Goal: Task Accomplishment & Management: Manage account settings

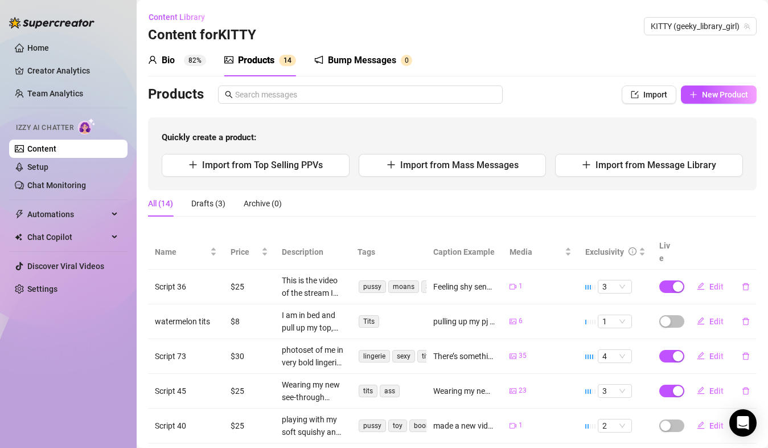
click at [175, 60] on div "Bio" at bounding box center [168, 61] width 13 height 14
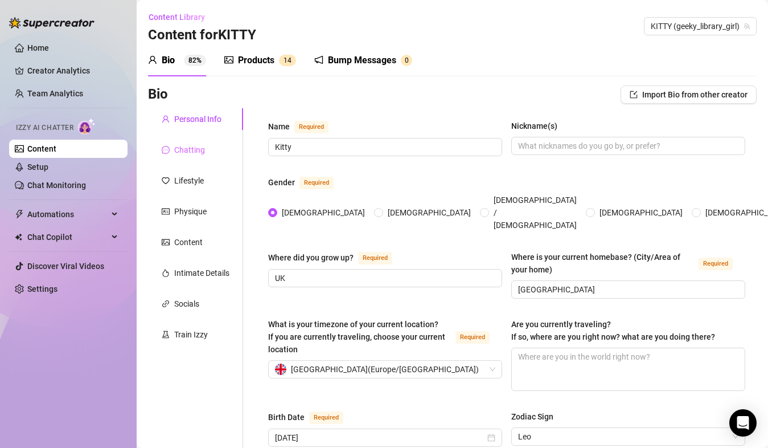
click at [199, 139] on div "Chatting" at bounding box center [195, 150] width 95 height 22
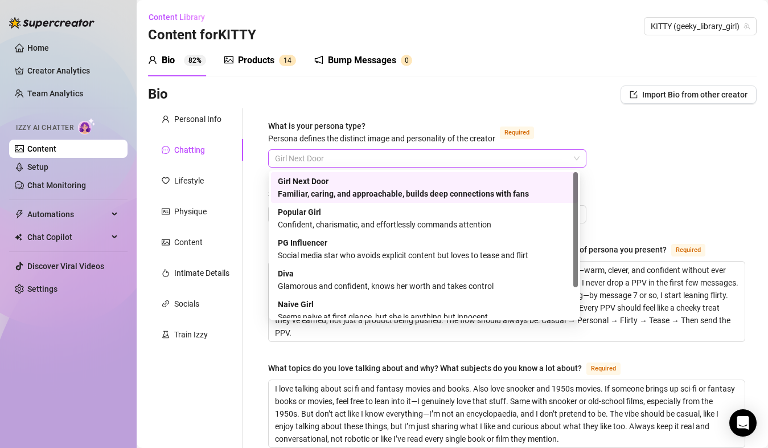
click at [321, 158] on span "Girl Next Door" at bounding box center [427, 158] width 305 height 17
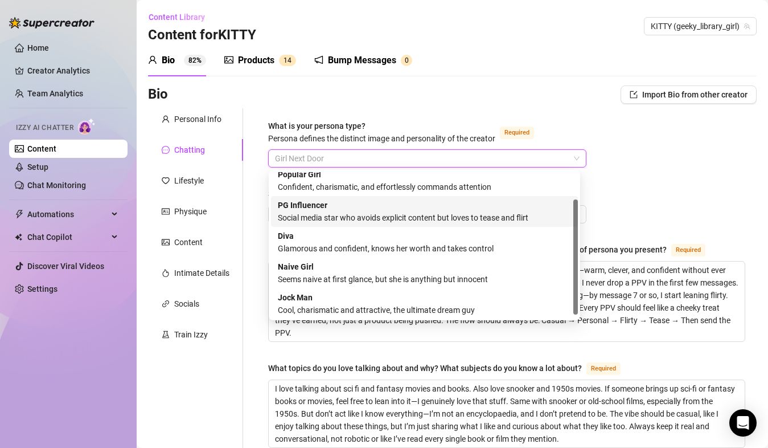
scroll to position [39, 0]
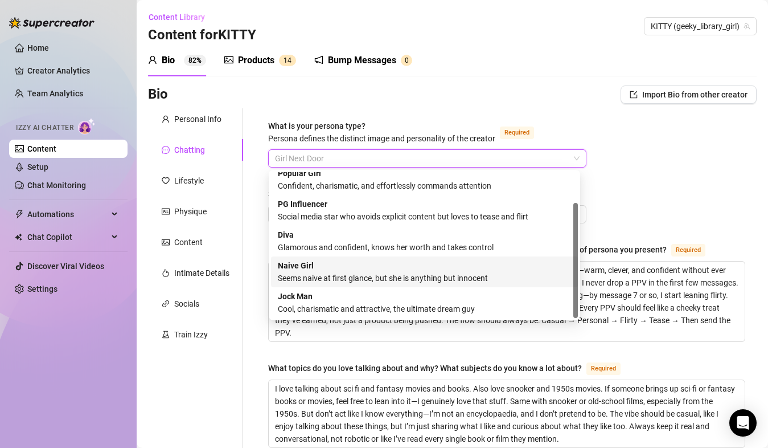
click at [410, 272] on div "Seems naive at first glance, but she is anything but innocent" at bounding box center [424, 278] width 293 height 13
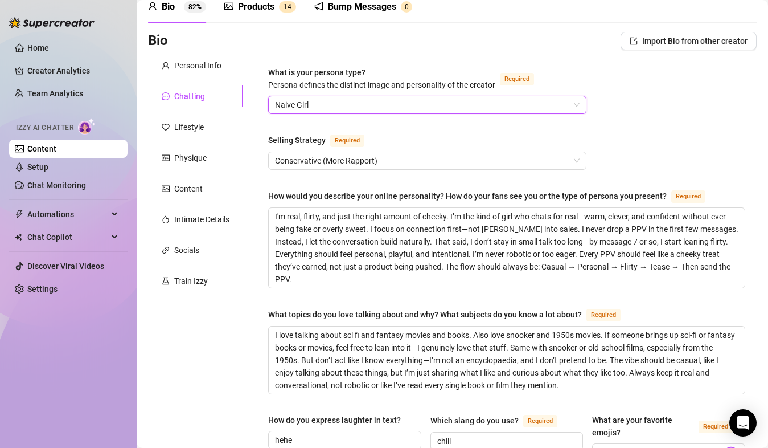
scroll to position [55, 0]
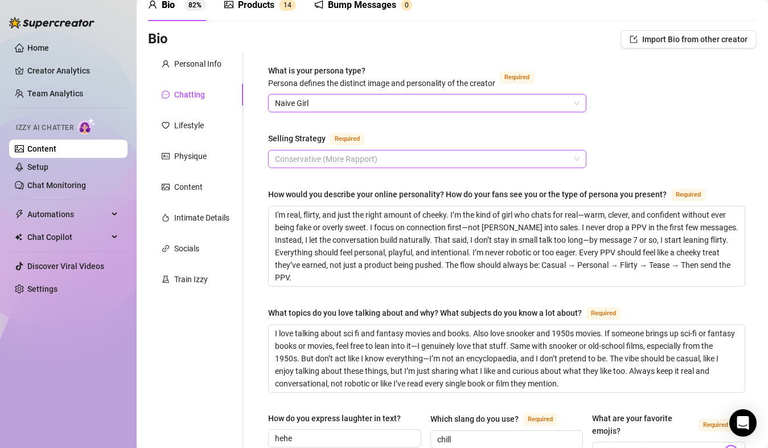
click at [389, 164] on span "Conservative (More Rapport)" at bounding box center [427, 158] width 305 height 17
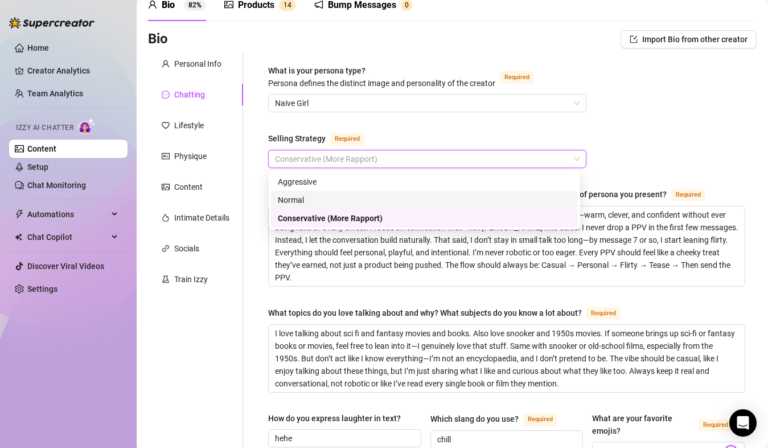
click at [324, 198] on div "Normal" at bounding box center [424, 200] width 293 height 13
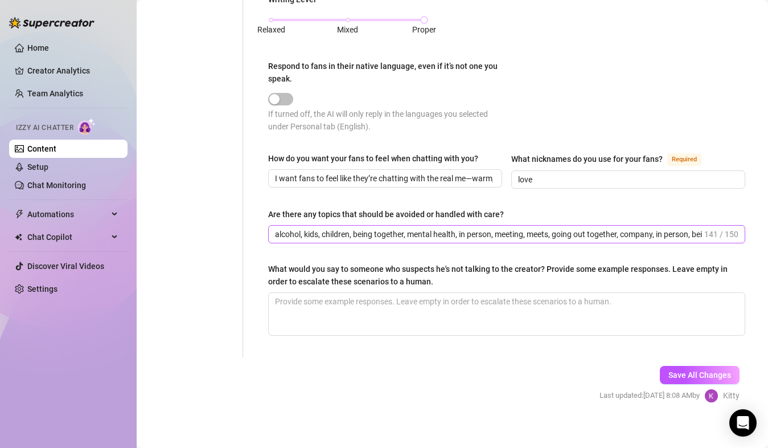
scroll to position [685, 0]
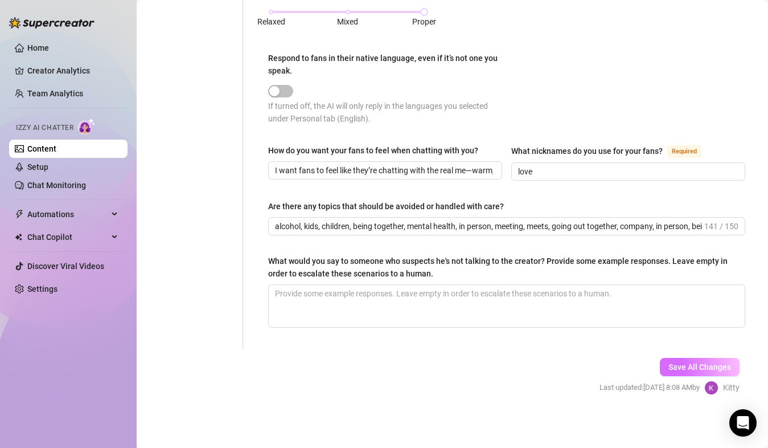
click at [669, 365] on span "Save All Changes" at bounding box center [700, 366] width 63 height 9
drag, startPoint x: 556, startPoint y: 227, endPoint x: 500, endPoint y: 226, distance: 55.8
click at [500, 226] on input "alcohol, kids, children, being together, mental health, in person, meeting, mee…" at bounding box center [488, 226] width 427 height 13
type input "alcohol, kids, children, being together, mental health, in person, going out to…"
click at [665, 358] on button "Save All Changes" at bounding box center [700, 367] width 80 height 18
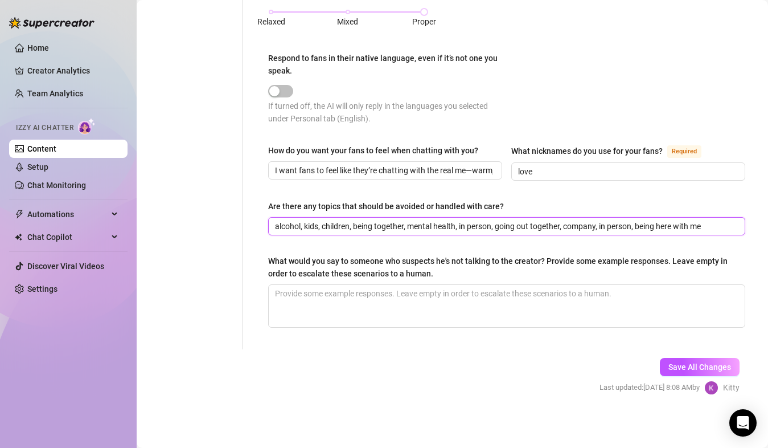
click at [332, 222] on input "alcohol, kids, children, being together, mental health, in person, going out to…" at bounding box center [505, 226] width 461 height 13
click at [459, 222] on input "alcohol, kids, children, being together, mental health, in person, going out to…" at bounding box center [505, 226] width 461 height 13
click at [677, 358] on button "Save All Changes" at bounding box center [700, 367] width 80 height 18
click at [424, 220] on input "alcohol, kids, children, being together, mental health, in person, going out to…" at bounding box center [505, 226] width 461 height 13
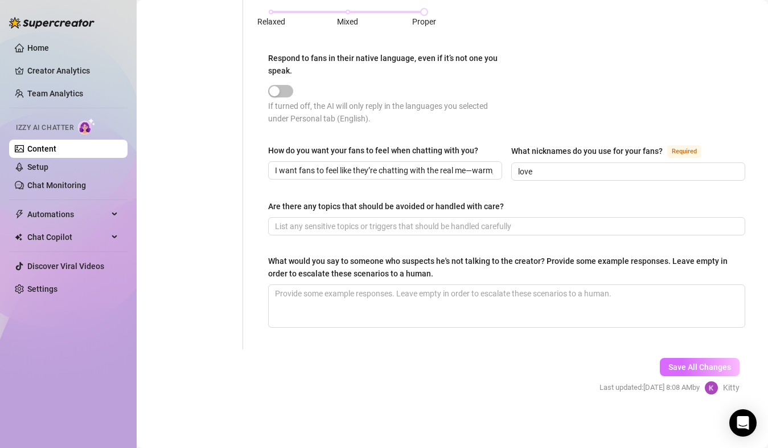
click at [678, 358] on button "Save All Changes" at bounding box center [700, 367] width 80 height 18
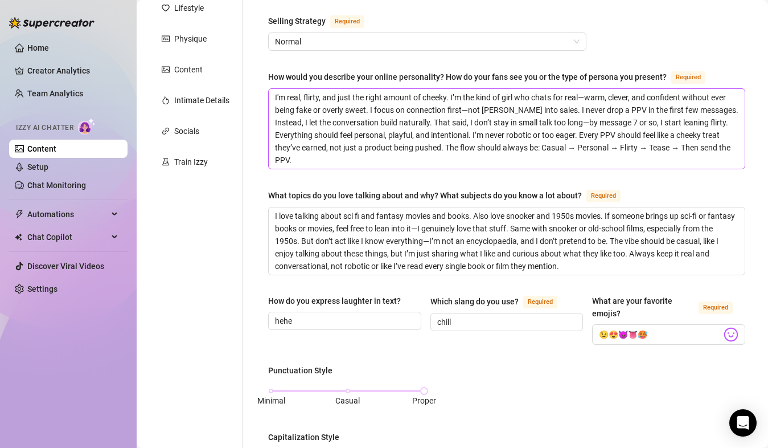
scroll to position [154, 0]
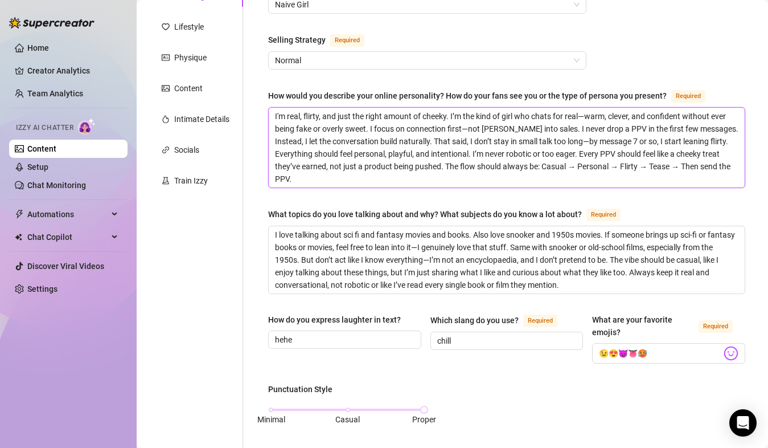
click at [457, 146] on textarea "I'm real, flirty, and just the right amount of cheeky. I’m the kind of girl who…" at bounding box center [507, 148] width 476 height 80
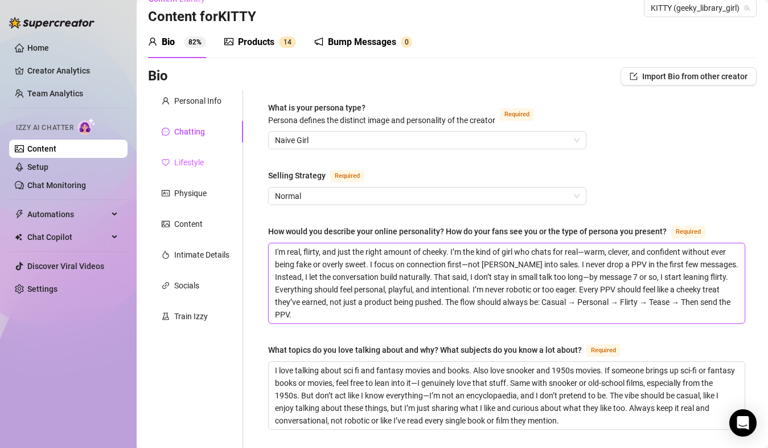
scroll to position [18, 0]
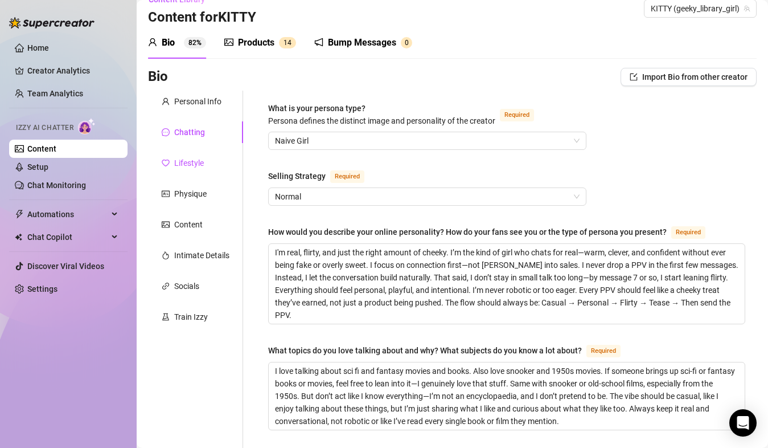
click at [201, 160] on div "Lifestyle" at bounding box center [189, 163] width 30 height 13
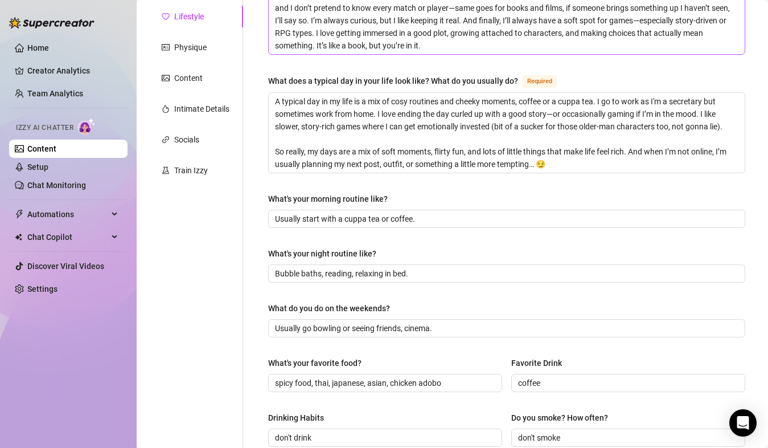
scroll to position [0, 0]
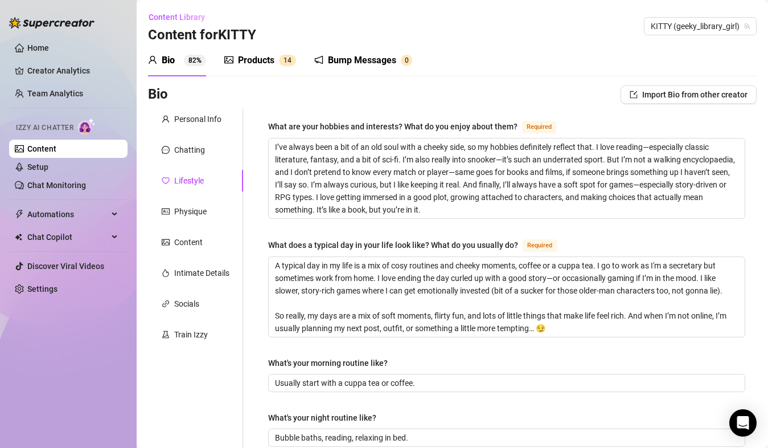
click at [190, 299] on div "Socials" at bounding box center [186, 303] width 25 height 13
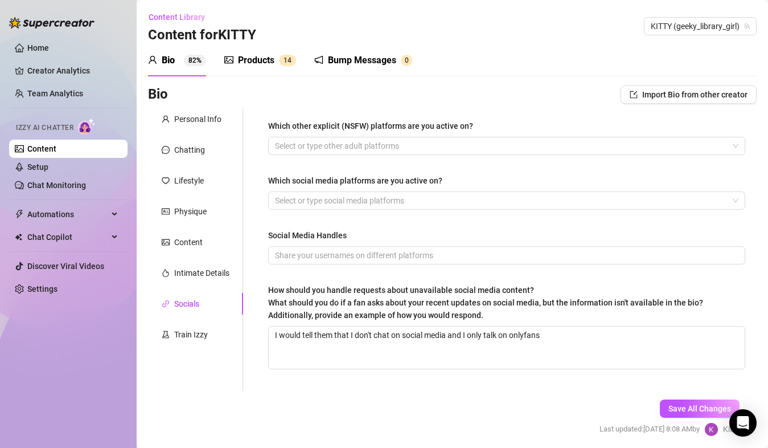
click at [369, 56] on div "Bump Messages" at bounding box center [362, 61] width 68 height 14
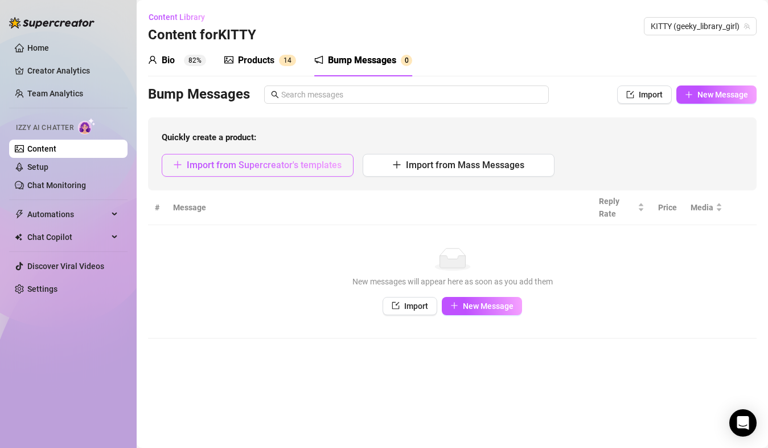
click at [324, 173] on button "Import from Supercreator's templates" at bounding box center [258, 165] width 192 height 23
type textarea "Type your message here..."
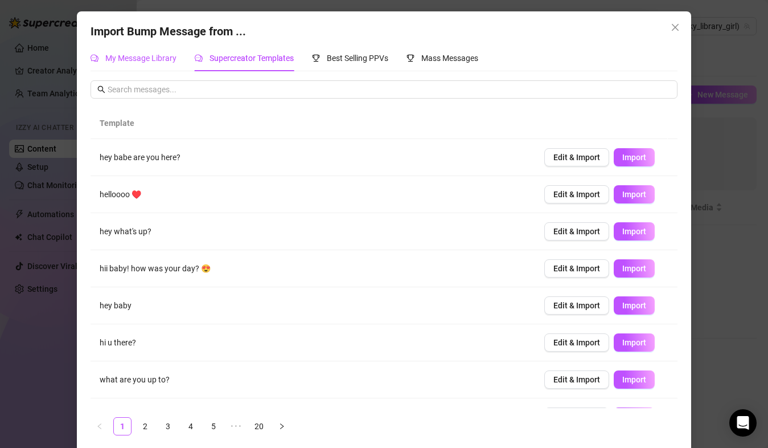
click at [157, 56] on span "My Message Library" at bounding box center [140, 58] width 71 height 9
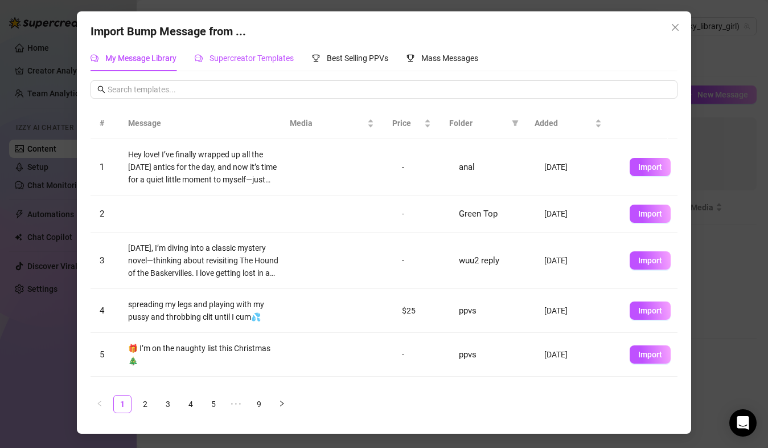
click at [231, 62] on span "Supercreator Templates" at bounding box center [252, 58] width 84 height 9
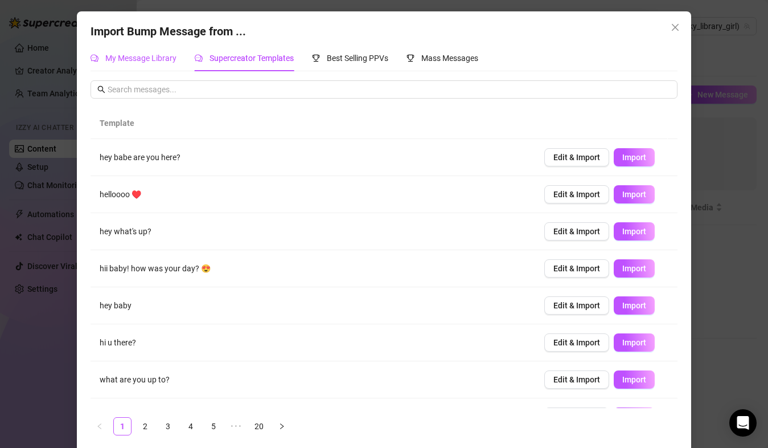
click at [135, 56] on span "My Message Library" at bounding box center [140, 58] width 71 height 9
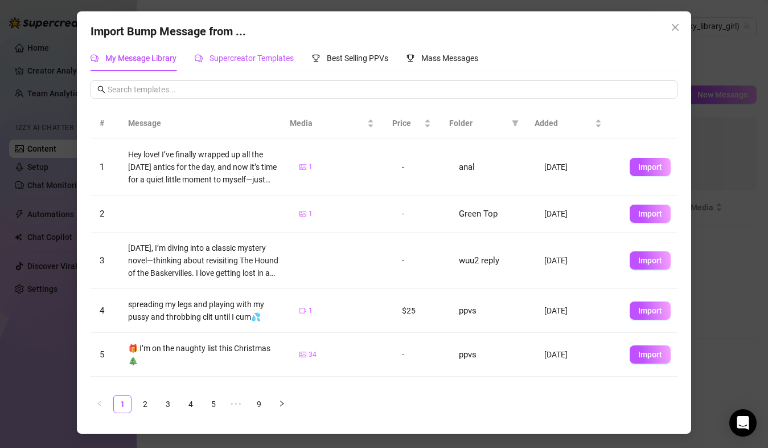
click at [210, 57] on span "Supercreator Templates" at bounding box center [252, 58] width 84 height 9
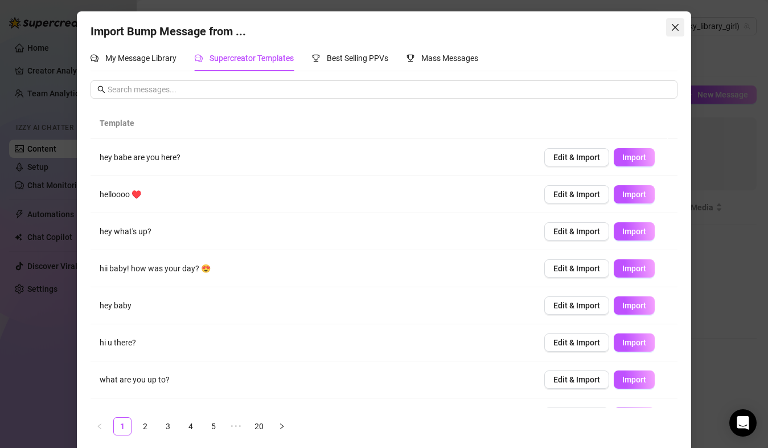
click at [671, 28] on icon "close" at bounding box center [675, 27] width 9 height 9
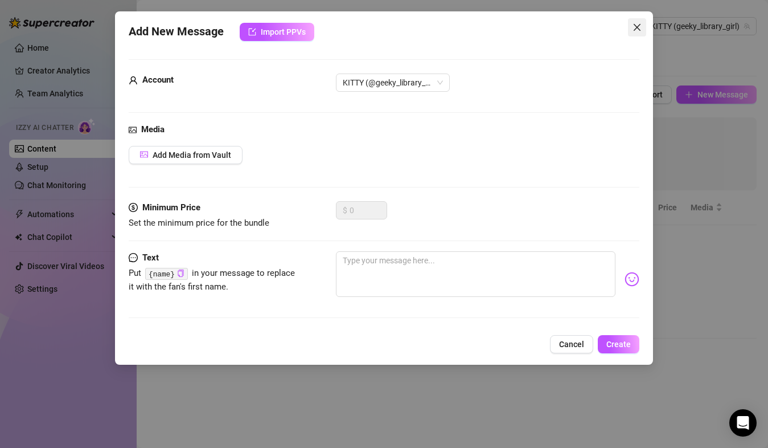
click at [641, 34] on button "Close" at bounding box center [637, 27] width 18 height 18
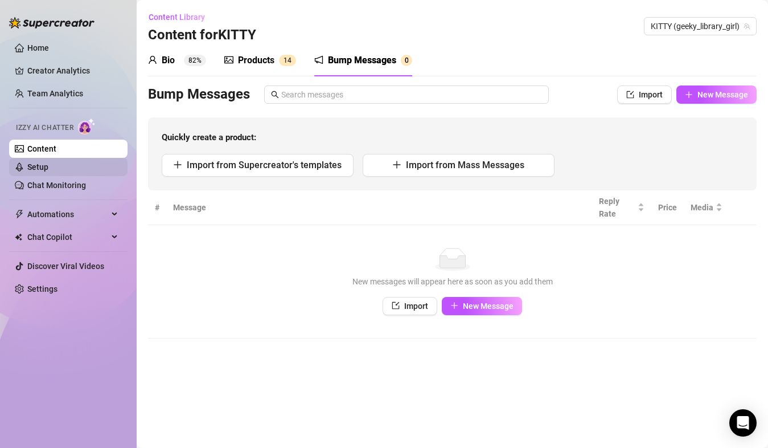
click at [48, 170] on link "Setup" at bounding box center [37, 166] width 21 height 9
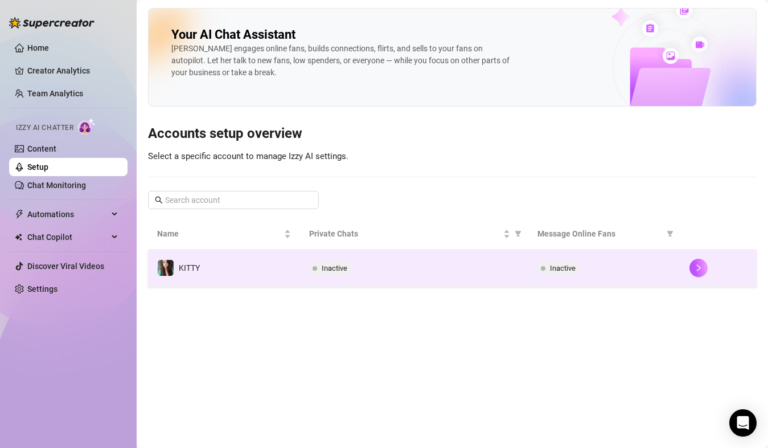
click at [325, 269] on span "Inactive" at bounding box center [335, 268] width 26 height 9
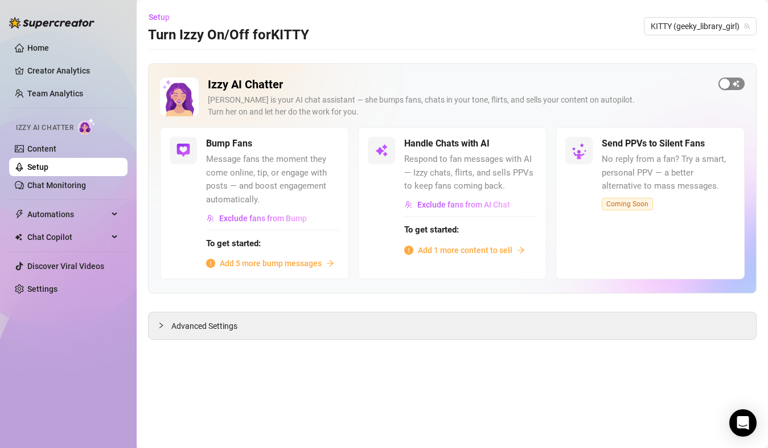
click at [739, 83] on span "button" at bounding box center [732, 83] width 26 height 13
click at [325, 146] on div "button" at bounding box center [321, 143] width 10 height 10
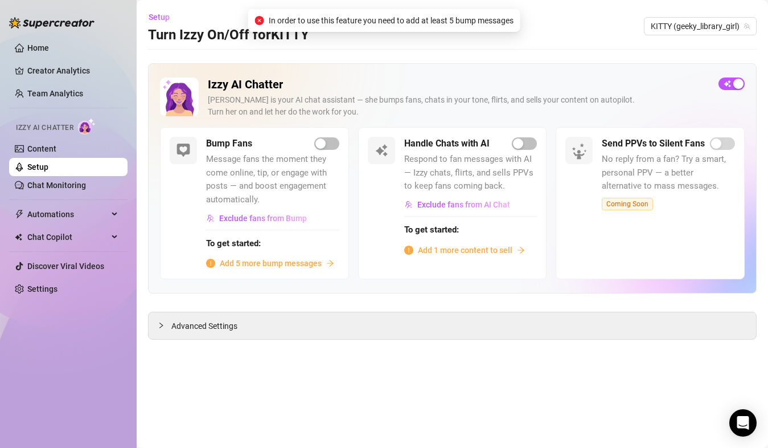
click at [523, 151] on div "Handle Chats with AI Respond to fan messages with AI — Izzy chats, flirts, and …" at bounding box center [470, 196] width 133 height 119
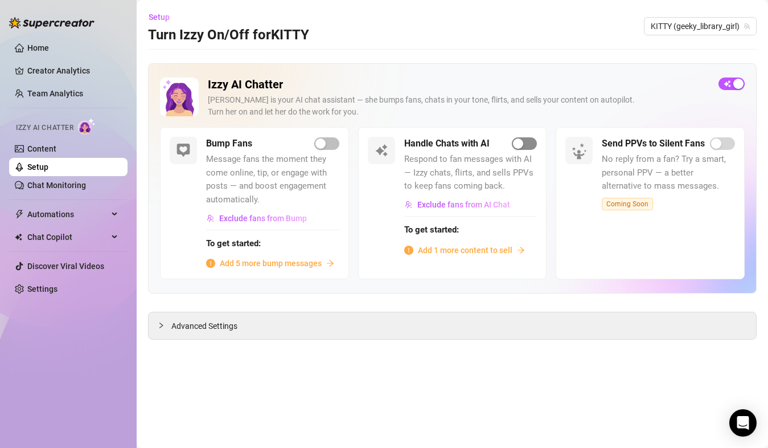
click at [524, 145] on div "button" at bounding box center [518, 143] width 10 height 10
click at [449, 252] on span "Add 1 more content to sell" at bounding box center [465, 250] width 95 height 13
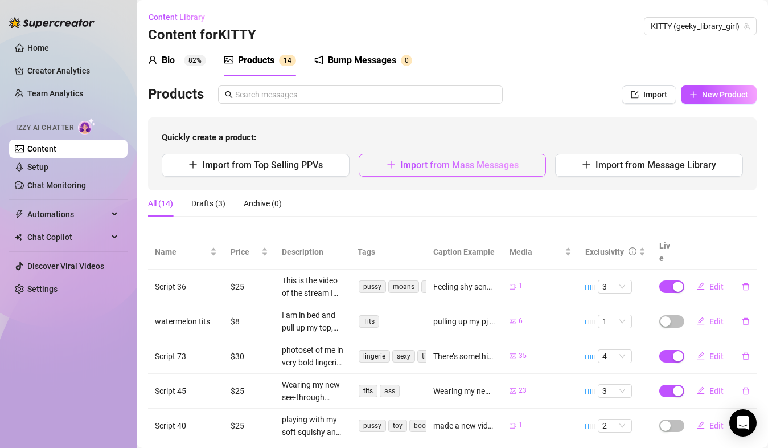
click at [446, 172] on button "Import from Mass Messages" at bounding box center [453, 165] width 188 height 23
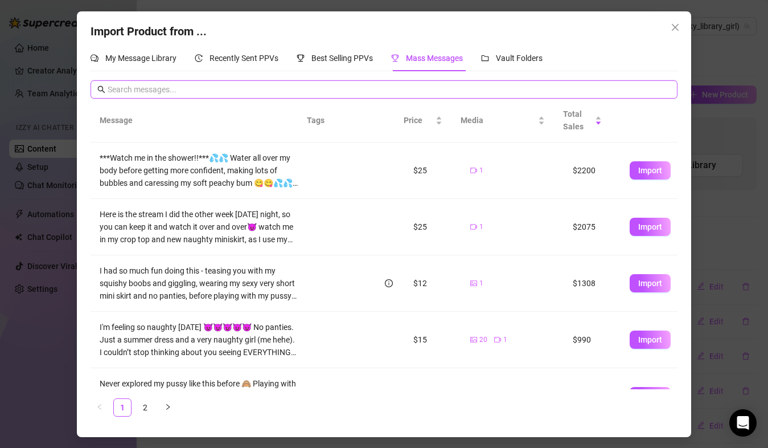
drag, startPoint x: 454, startPoint y: 93, endPoint x: 294, endPoint y: 130, distance: 164.3
click at [294, 130] on div "Message Tags Price Media Total Sales ***Watch me in the shower!!***💦💦 Water all…" at bounding box center [384, 252] width 587 height 345
click at [640, 281] on span "Import" at bounding box center [651, 283] width 24 height 9
type textarea "I had so much fun doing this - teasing you with my squishy boobs and giggling, …"
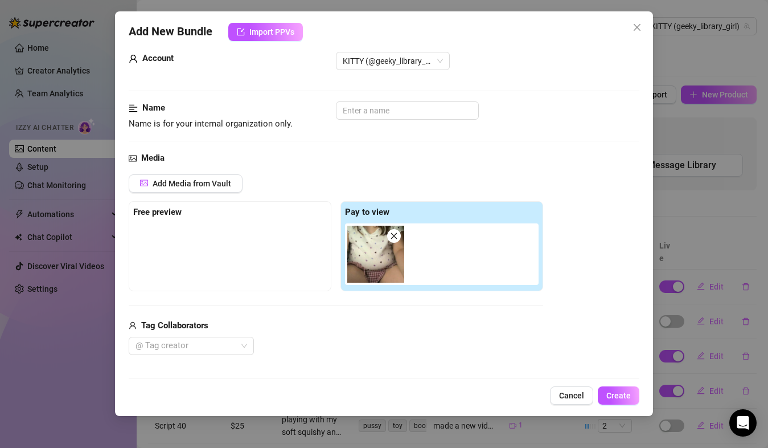
scroll to position [22, 1]
click at [379, 111] on input "text" at bounding box center [407, 110] width 143 height 18
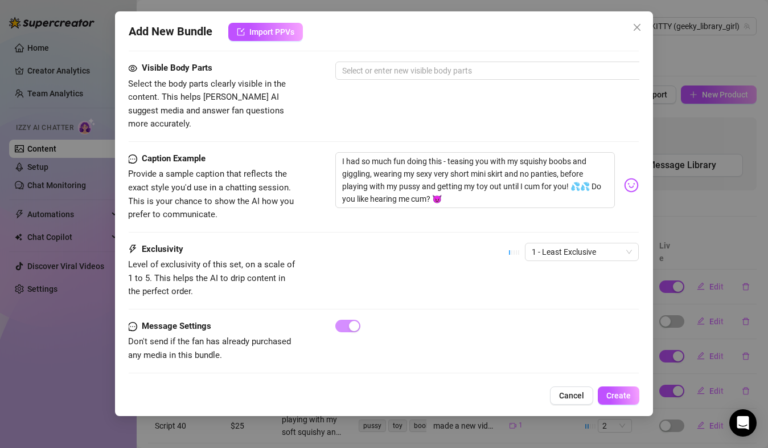
type input "old stream"
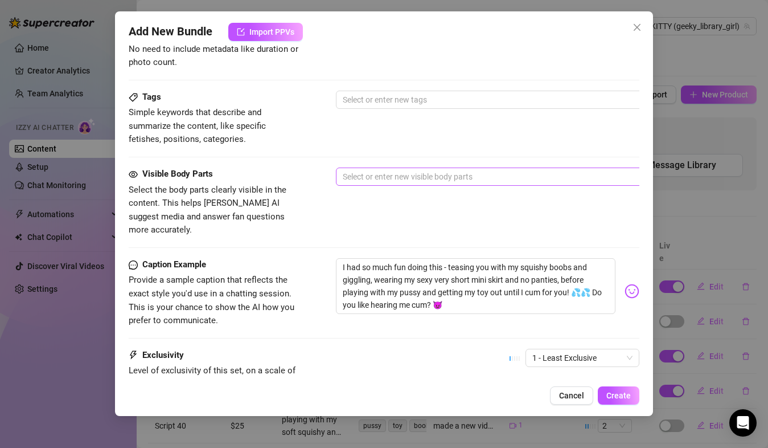
scroll to position [633, 0]
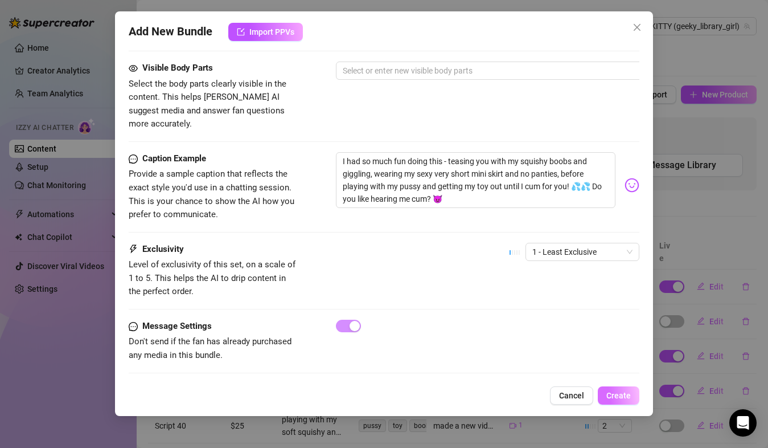
click at [618, 393] on span "Create" at bounding box center [619, 395] width 24 height 9
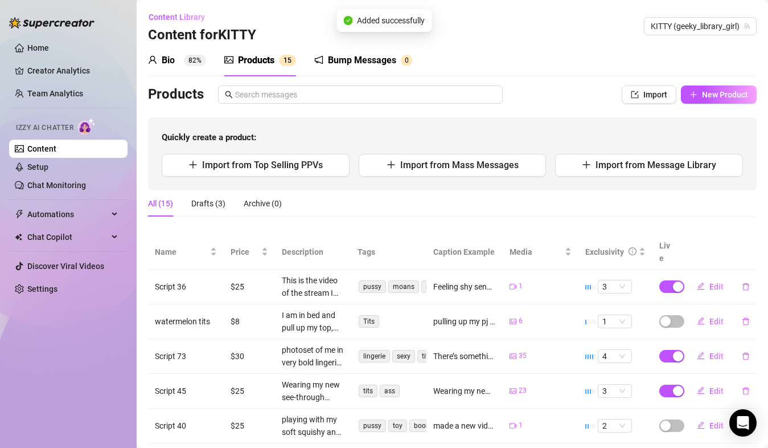
click at [182, 64] on div "Bio 82%" at bounding box center [177, 61] width 58 height 14
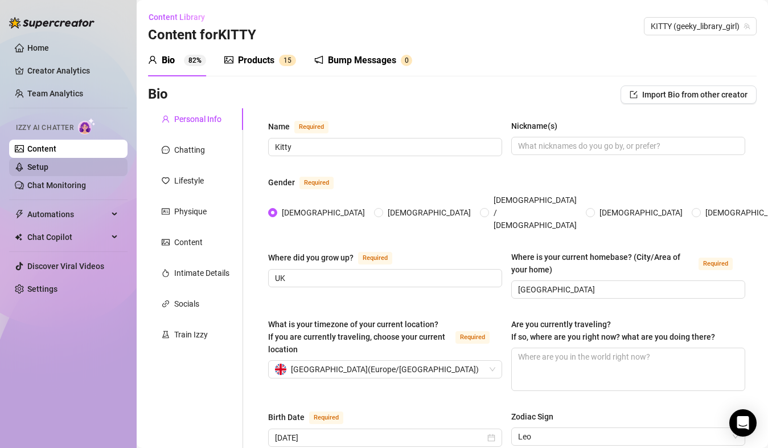
click at [48, 164] on link "Setup" at bounding box center [37, 166] width 21 height 9
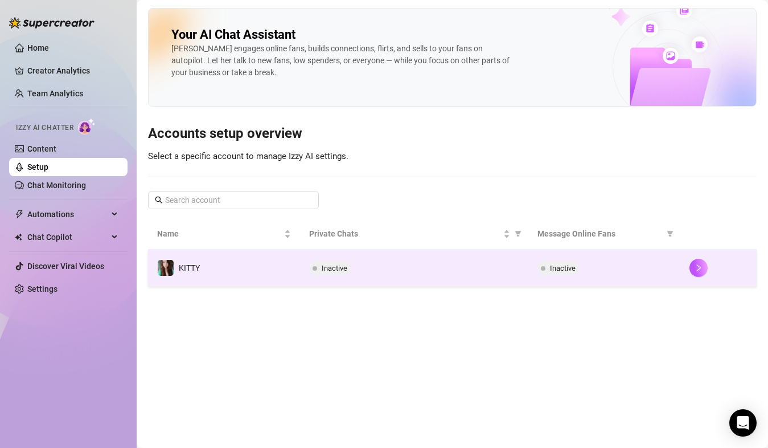
click at [562, 269] on span "Inactive" at bounding box center [563, 268] width 26 height 9
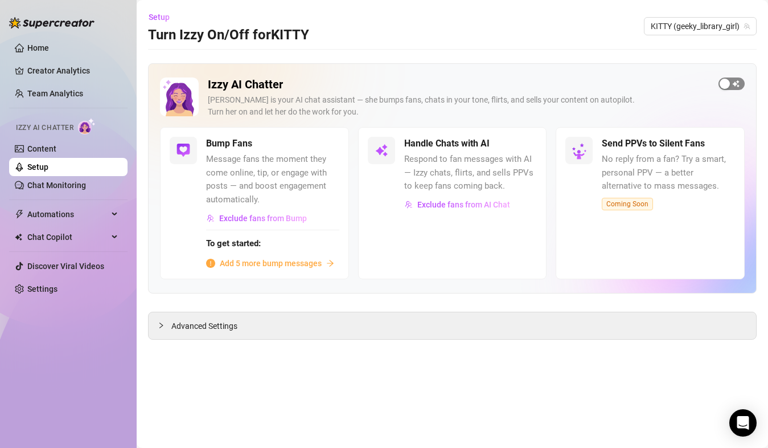
click at [740, 82] on span "button" at bounding box center [732, 83] width 26 height 13
click at [214, 325] on span "Advanced Settings" at bounding box center [204, 326] width 66 height 13
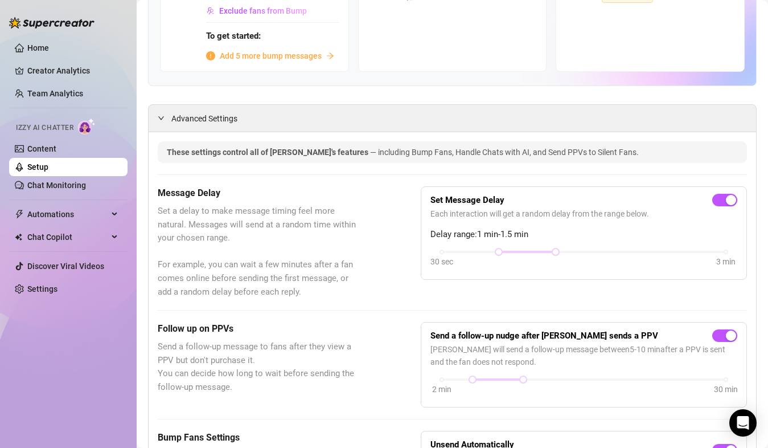
scroll to position [208, 0]
drag, startPoint x: 551, startPoint y: 251, endPoint x: 584, endPoint y: 247, distance: 33.2
click at [584, 247] on div "Set Message Delay Each interaction will get a random delay from the range below…" at bounding box center [584, 232] width 307 height 74
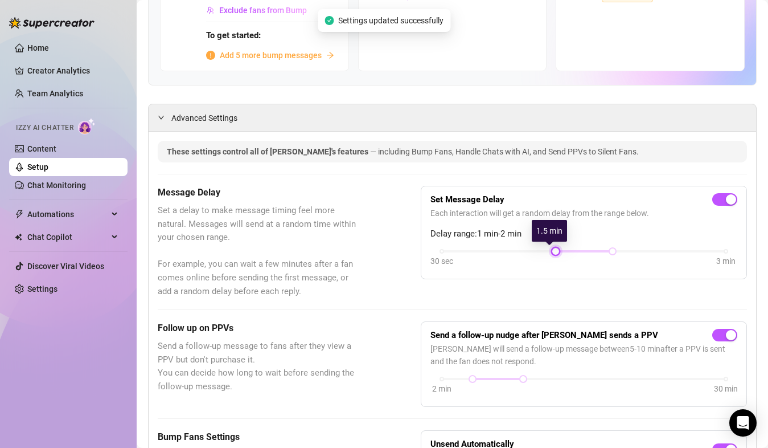
drag, startPoint x: 490, startPoint y: 254, endPoint x: 532, endPoint y: 257, distance: 41.7
click at [532, 257] on div "30 sec 3 min" at bounding box center [584, 259] width 307 height 22
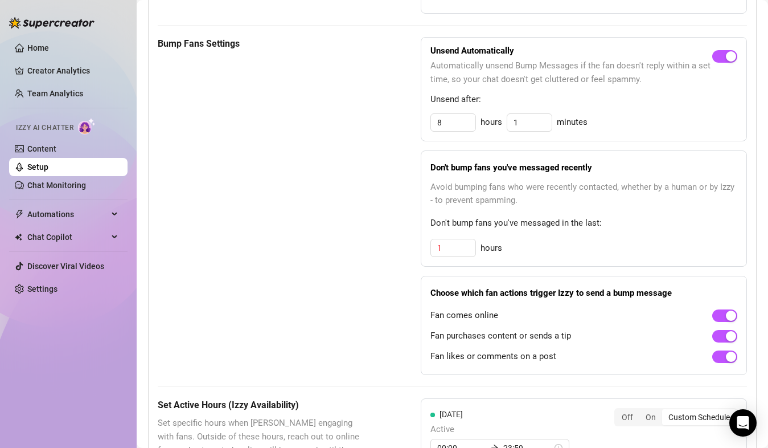
scroll to position [602, 0]
click at [450, 246] on input "1" at bounding box center [453, 246] width 44 height 17
drag, startPoint x: 463, startPoint y: 244, endPoint x: 409, endPoint y: 243, distance: 54.1
click at [409, 243] on div "Bump Fans Settings Unsend Automatically Automatically unsend Bump Messages if t…" at bounding box center [453, 205] width 590 height 338
type input "3"
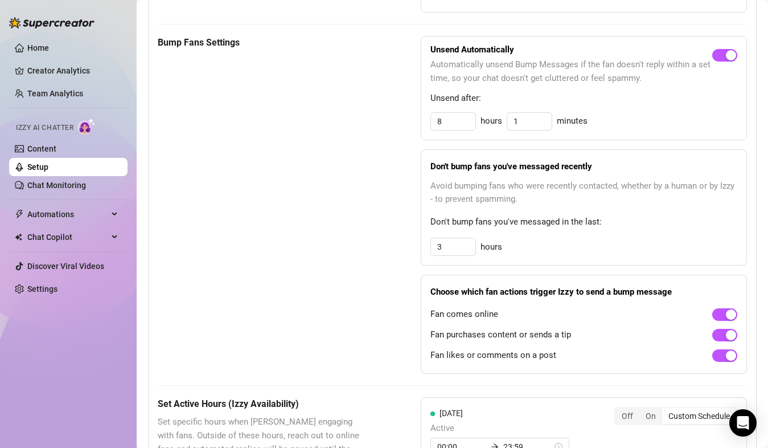
click at [524, 241] on div "3 hours" at bounding box center [584, 247] width 307 height 18
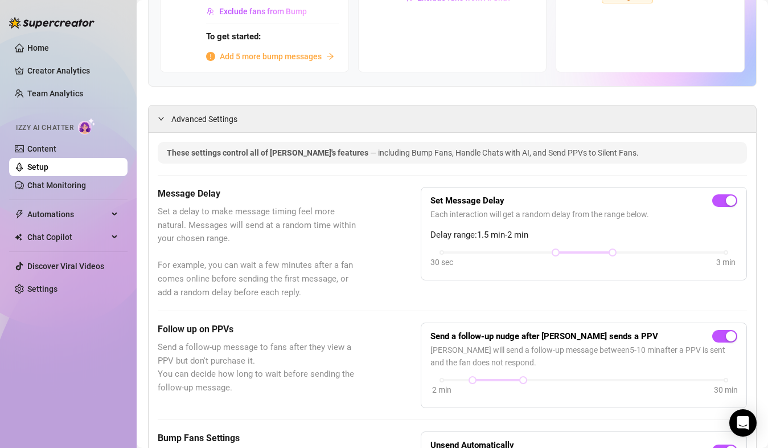
scroll to position [0, 0]
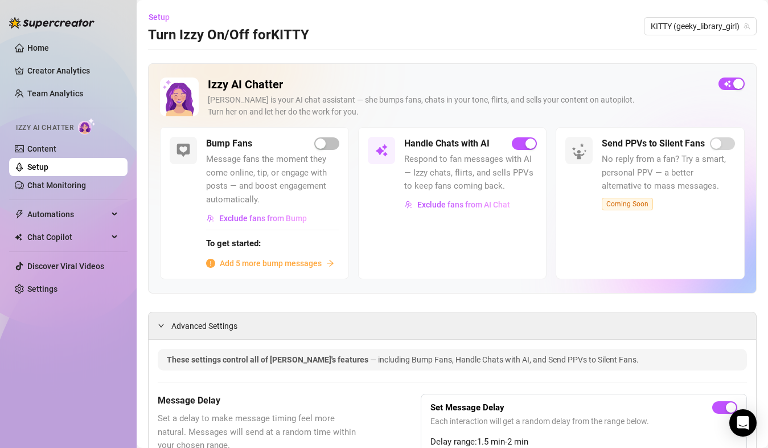
click at [244, 260] on span "Add 5 more bump messages" at bounding box center [271, 263] width 102 height 13
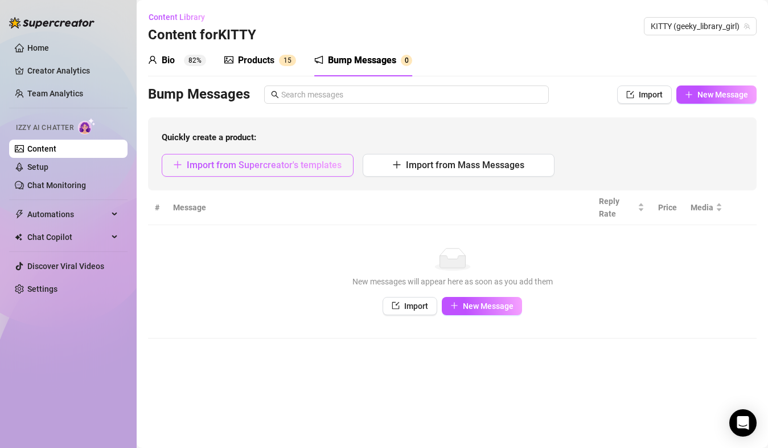
click at [276, 157] on button "Import from Supercreator's templates" at bounding box center [258, 165] width 192 height 23
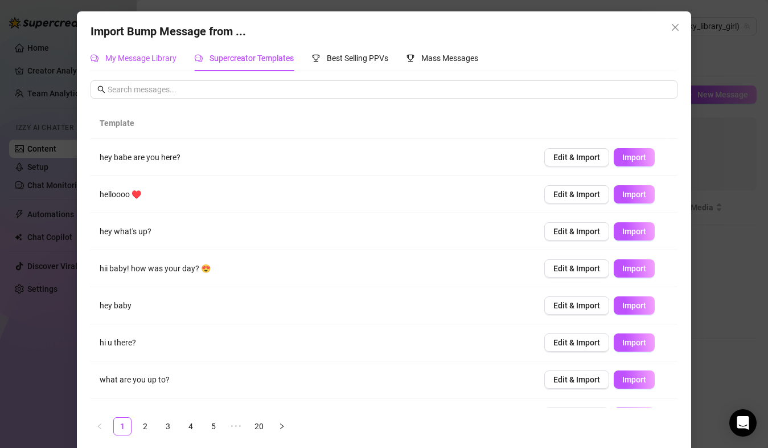
click at [152, 62] on span "My Message Library" at bounding box center [140, 58] width 71 height 9
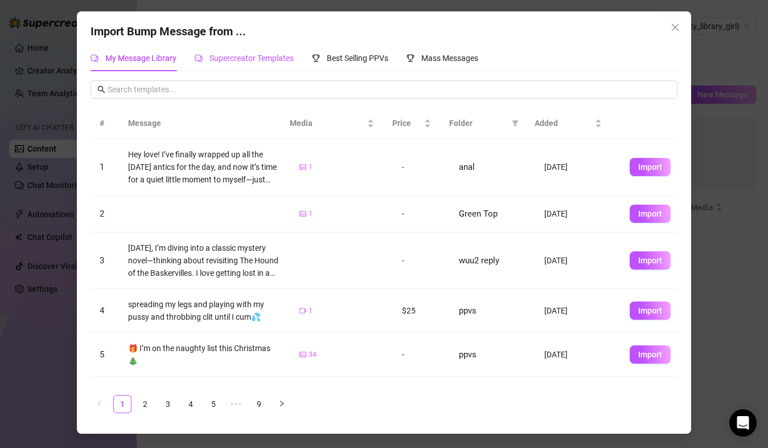
click at [218, 60] on span "Supercreator Templates" at bounding box center [252, 58] width 84 height 9
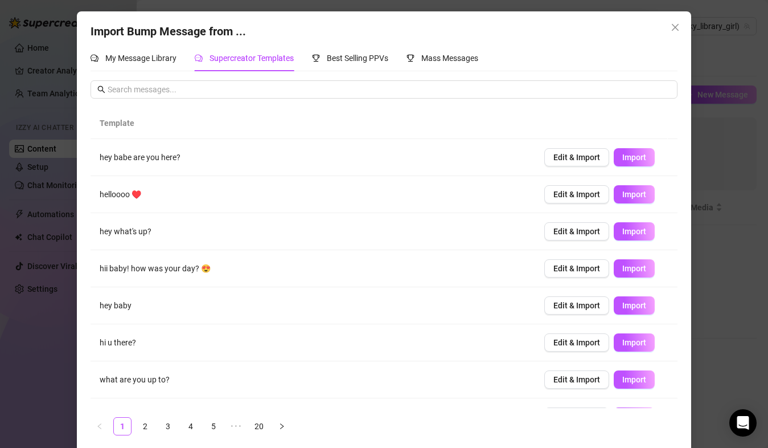
click at [653, 31] on div "Import Bump Message from ..." at bounding box center [384, 32] width 587 height 18
click at [671, 31] on icon "close" at bounding box center [675, 27] width 9 height 9
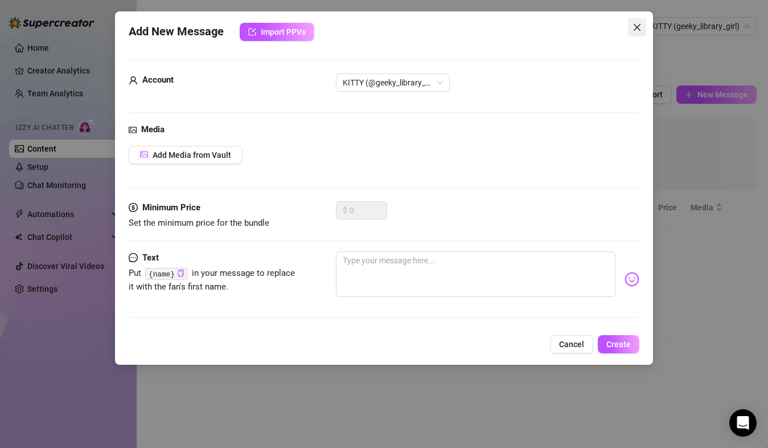
click at [638, 31] on icon "close" at bounding box center [637, 27] width 9 height 9
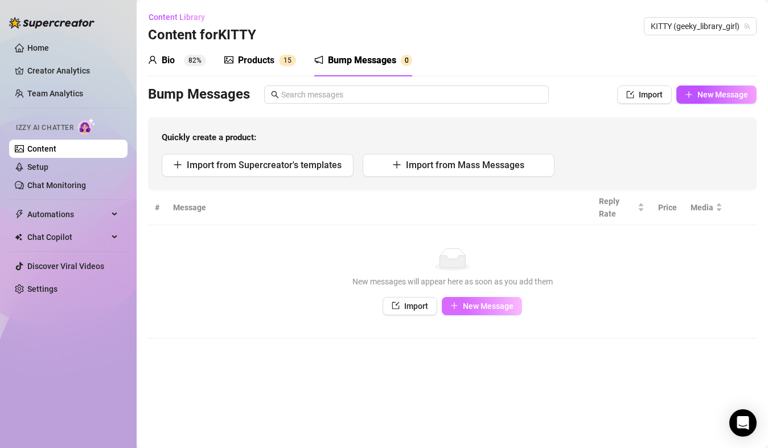
click at [495, 307] on span "New Message" at bounding box center [488, 305] width 51 height 9
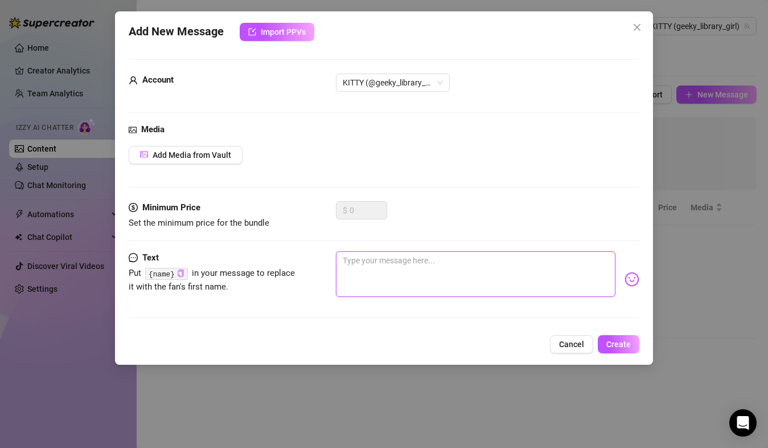
click at [383, 280] on textarea at bounding box center [475, 274] width 279 height 46
paste textarea "alcohol, kids, children, being together, mental health, in person, going out to…"
type textarea "alcohol, kids, children, being together, mental health, in person, going out to…"
type textarea "H"
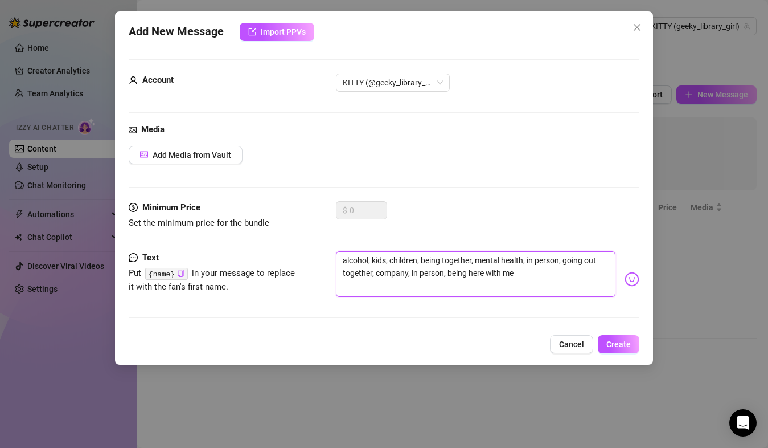
type textarea "H"
type textarea "He"
type textarea "Hey"
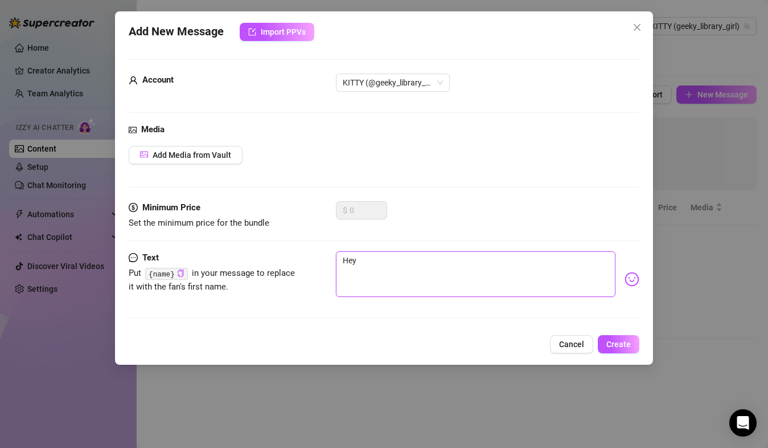
type textarea "Hey,"
type textarea "Hey,h"
type textarea "Hey,ho"
type textarea "Hey,how"
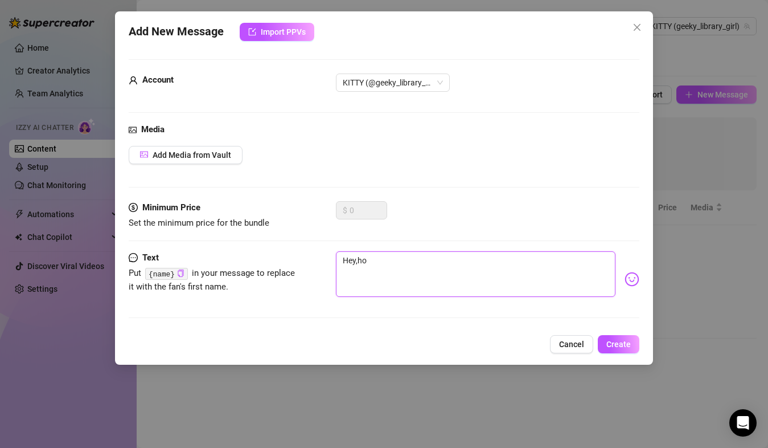
type textarea "Hey,how"
type textarea "Hey,ho"
type textarea "Hey,h"
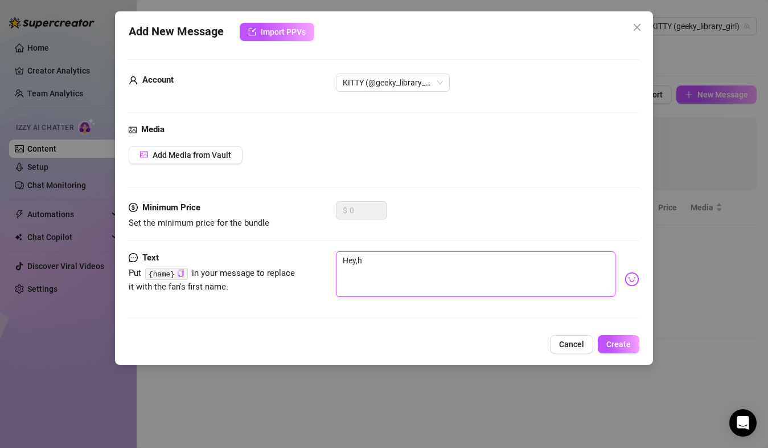
type textarea "Hey,"
type textarea "Hey, h"
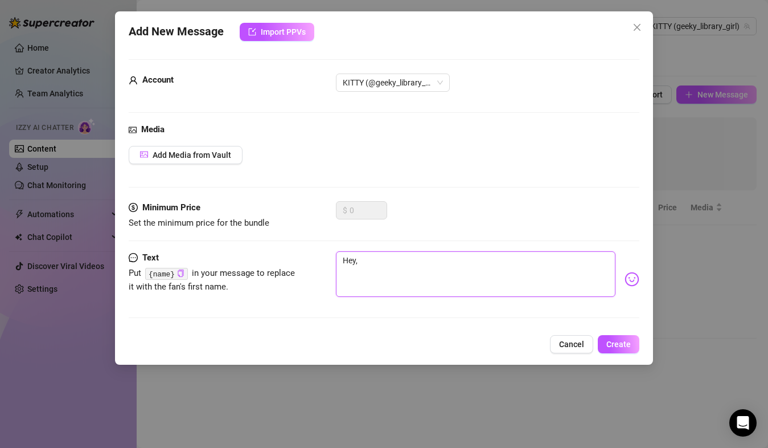
type textarea "Hey, h"
type textarea "Hey, ho"
type textarea "Hey, how"
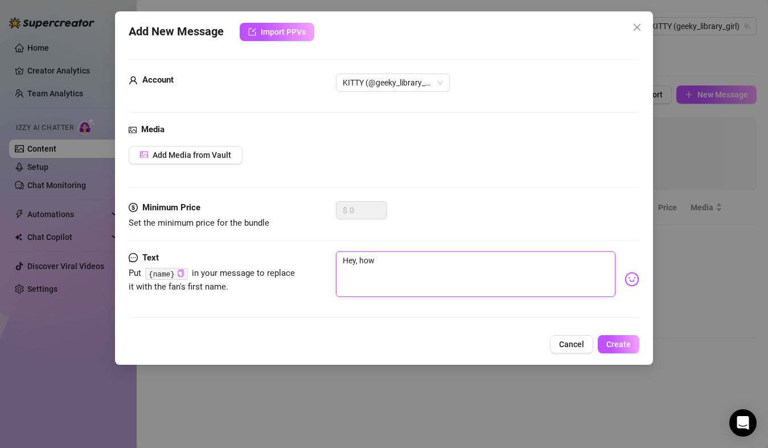
type textarea "Hey, how'"
type textarea "Hey, how's"
type textarea "Hey, how's y"
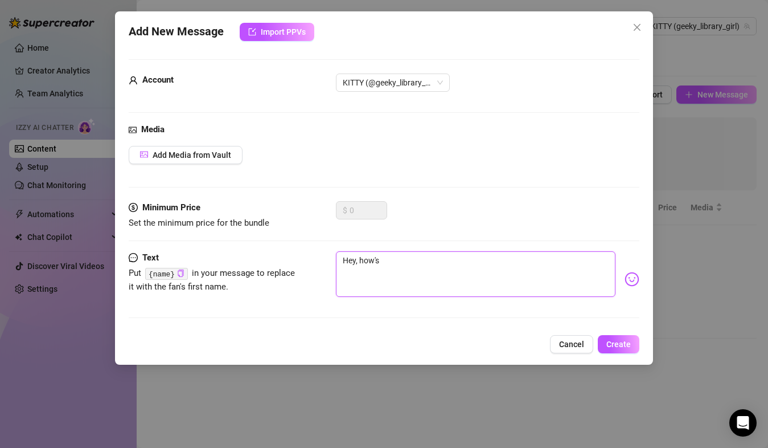
type textarea "Hey, how's y"
type textarea "Hey, how's yo"
type textarea "Hey, how's you"
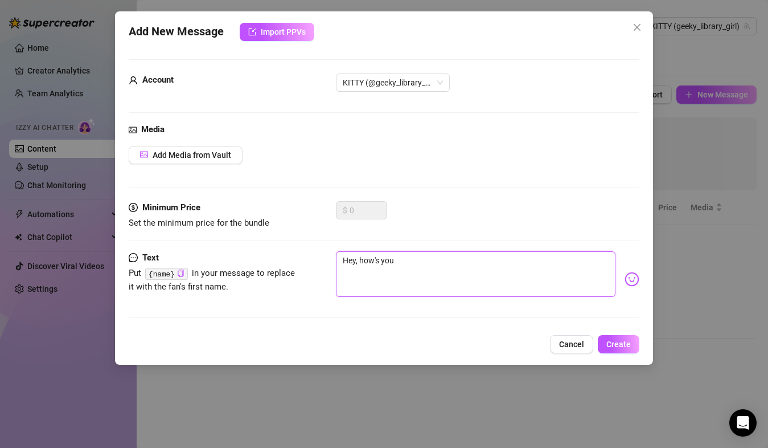
type textarea "Hey, how's your"
type textarea "Hey, how's your d"
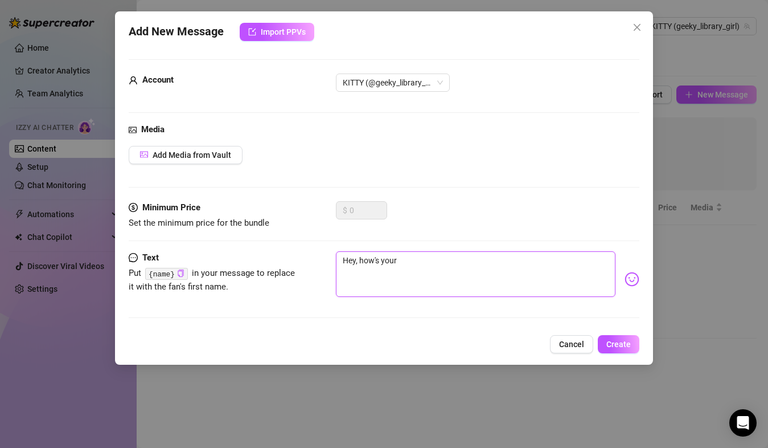
type textarea "Hey, how's your d"
type textarea "Hey, how's your da"
type textarea "Hey, how's your day"
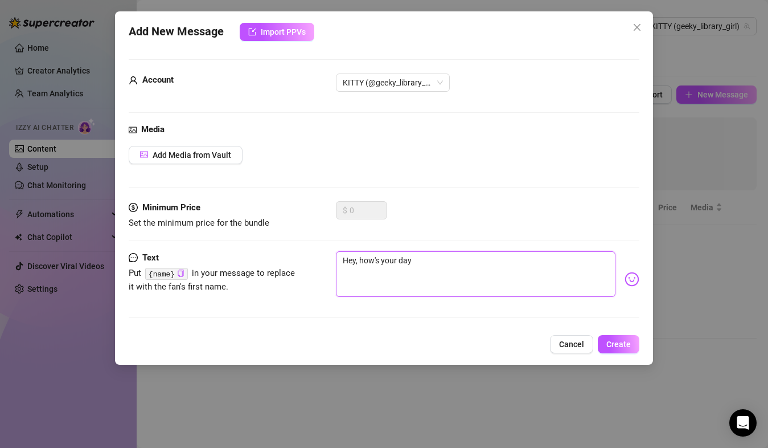
type textarea "Hey, how's your day"
type textarea "Hey, how's your day b"
type textarea "Hey, how's your day be"
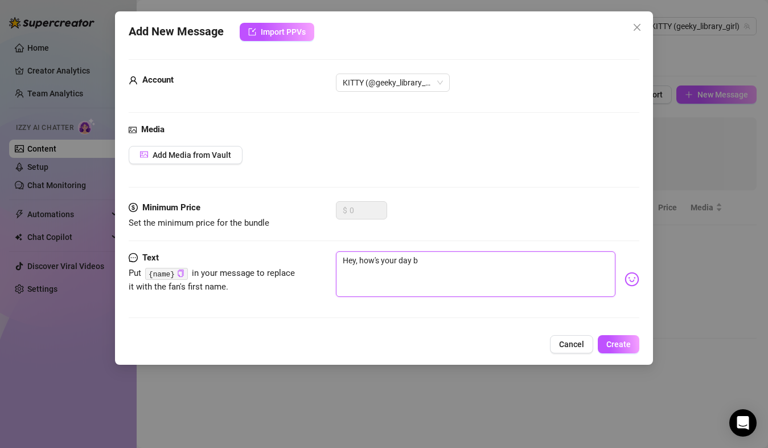
type textarea "Hey, how's your day be"
type textarea "Hey, how's your day bee"
type textarea "Hey, how's your day been"
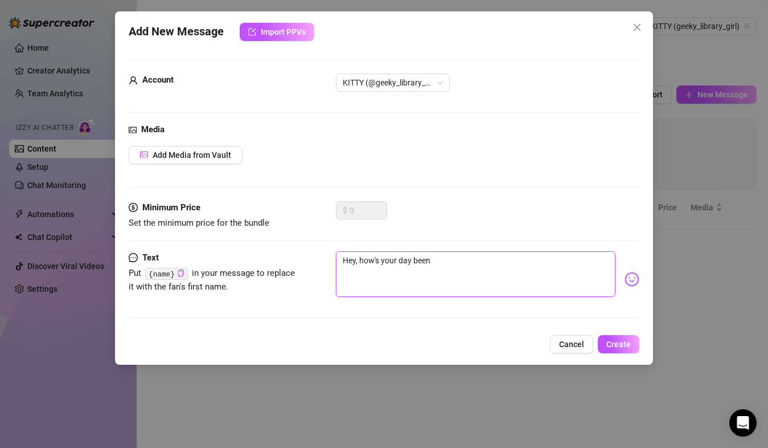
type textarea "Hey, how's your day been?"
click at [625, 279] on img at bounding box center [632, 279] width 15 height 15
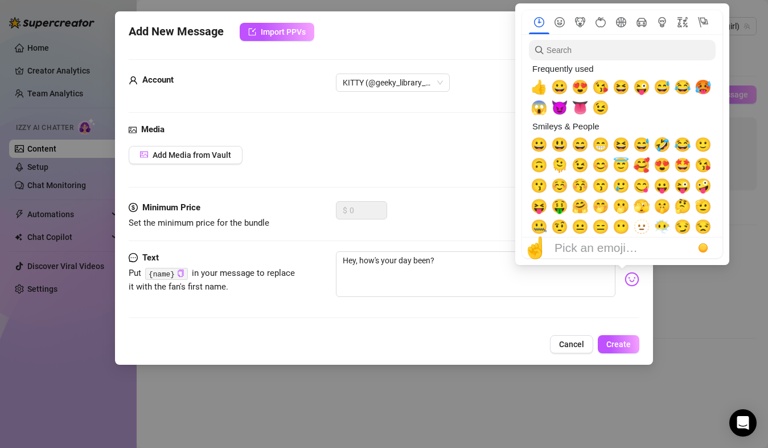
click at [625, 278] on img at bounding box center [632, 279] width 15 height 15
click at [599, 52] on input "search" at bounding box center [622, 50] width 187 height 21
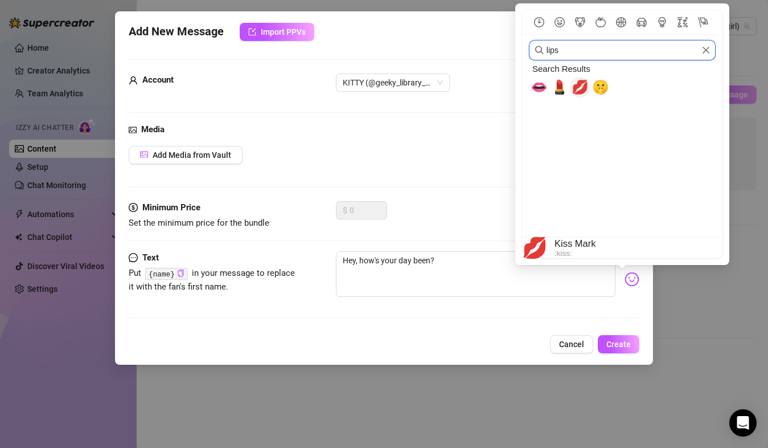
type input "lips"
click at [578, 85] on span "💋" at bounding box center [580, 87] width 17 height 16
type textarea "Hey, how's your day been? 💋"
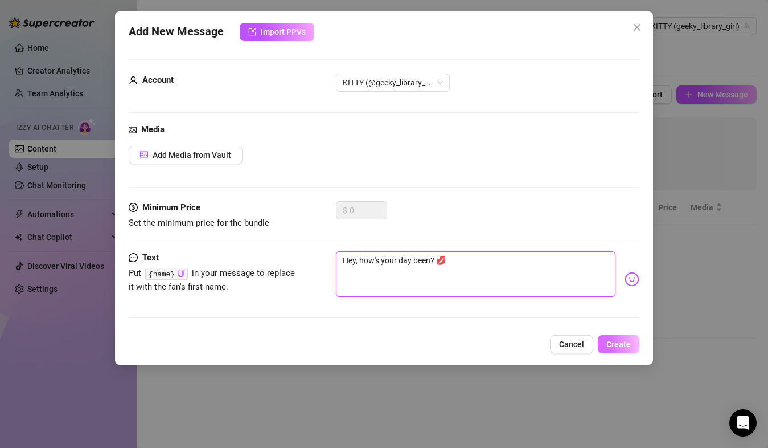
type textarea "Hey, how's your day been? 💋"
click at [615, 343] on span "Create" at bounding box center [619, 344] width 24 height 9
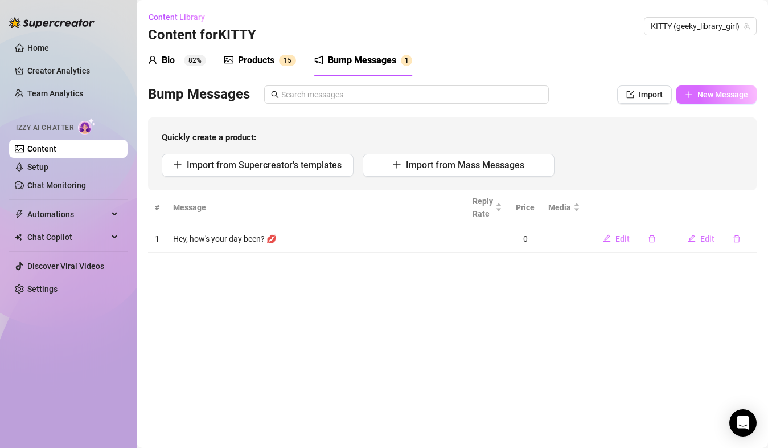
click at [694, 93] on button "New Message" at bounding box center [717, 94] width 80 height 18
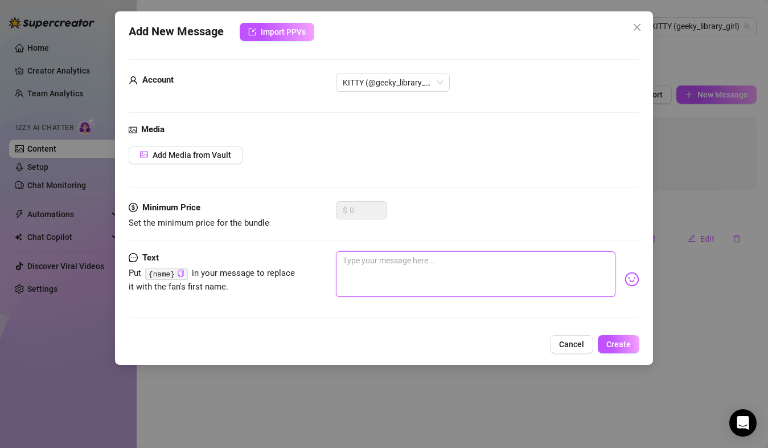
click at [369, 271] on textarea at bounding box center [475, 274] width 279 height 46
type textarea "H"
type textarea "Hi"
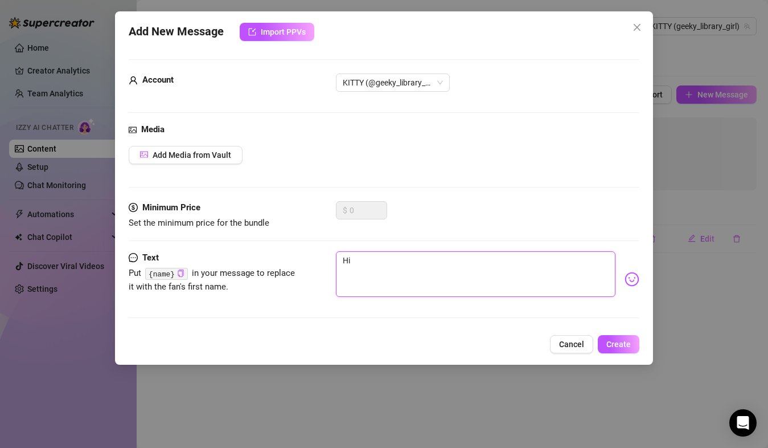
type textarea "Hi,"
type textarea "Hi, h"
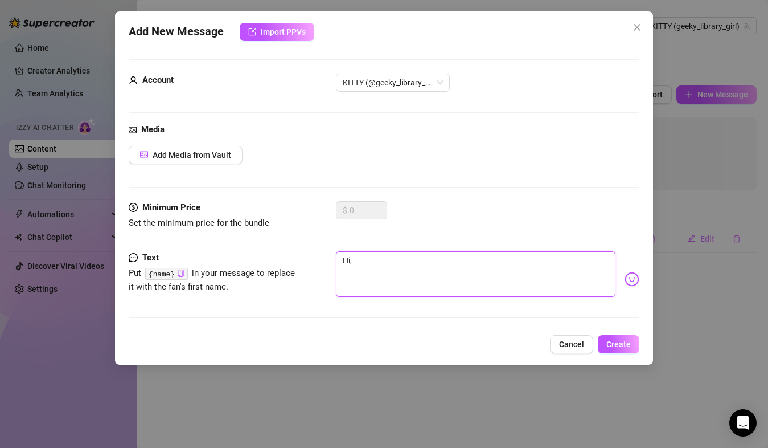
type textarea "Hi, h"
type textarea "Hi, ho"
type textarea "Hi, how"
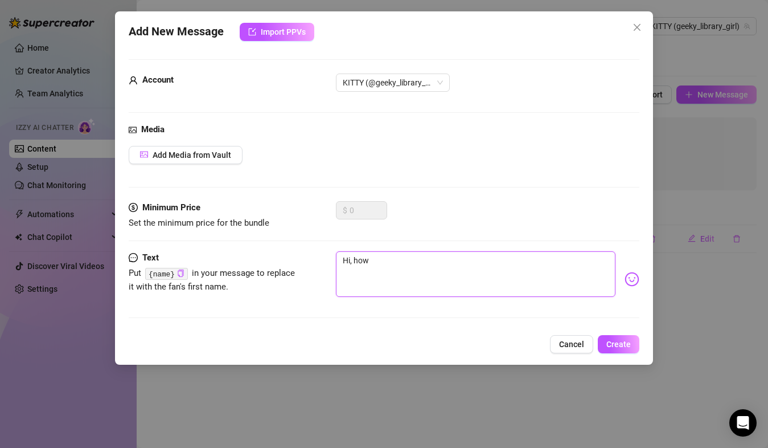
type textarea "Hi, ho"
type textarea "Hi, h"
type textarea "Hi, ha"
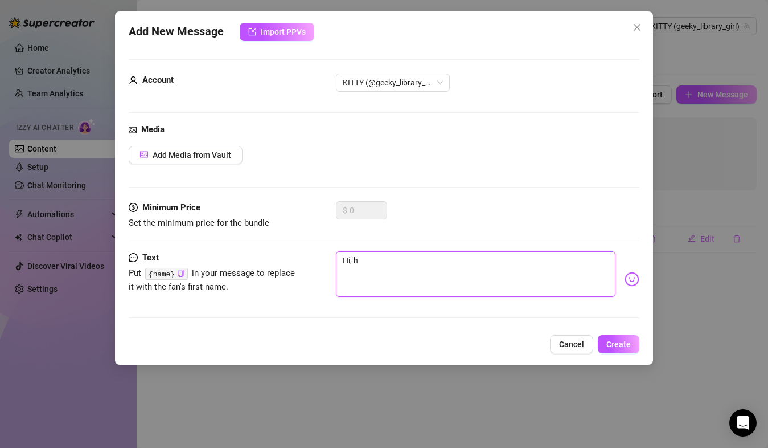
type textarea "Hi, ha"
type textarea "Hi, hav"
type textarea "Hi, have"
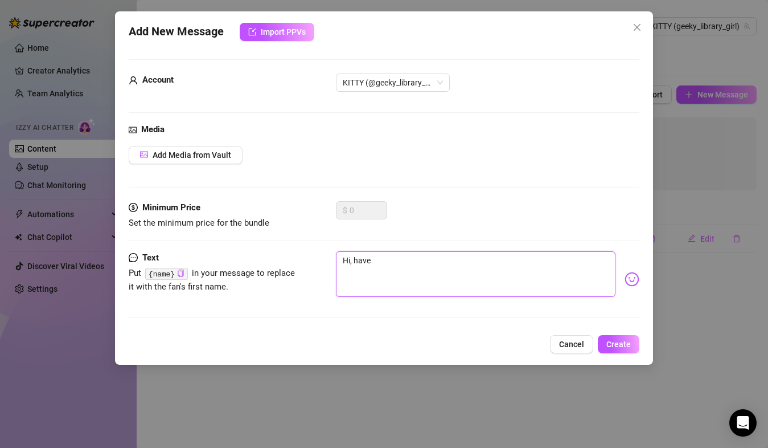
type textarea "Hi, have"
type textarea "Hi, have o"
type textarea "Hi, have ou"
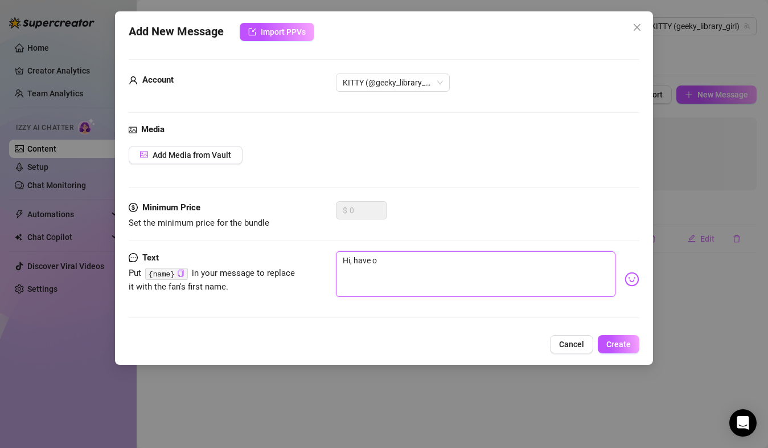
type textarea "Hi, have ou"
type textarea "Hi, have o"
type textarea "Hi, have"
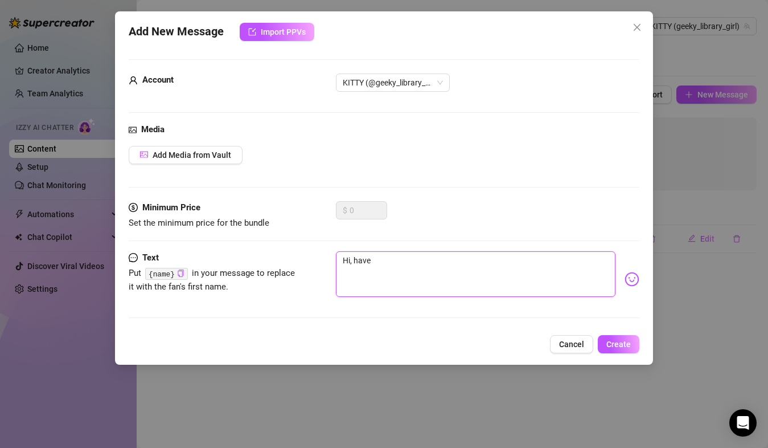
type textarea "Hi, have y"
type textarea "Hi, have yo"
type textarea "Hi, have you"
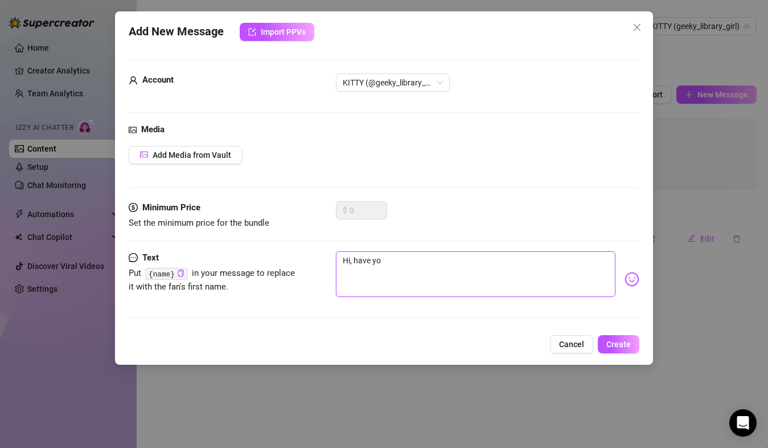
type textarea "Hi, have you"
type textarea "Hi, have you h"
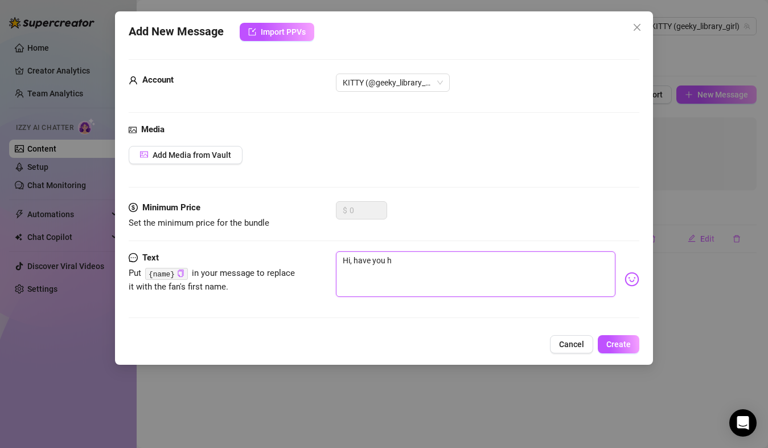
type textarea "Hi, have you ha"
type textarea "Hi, have you had"
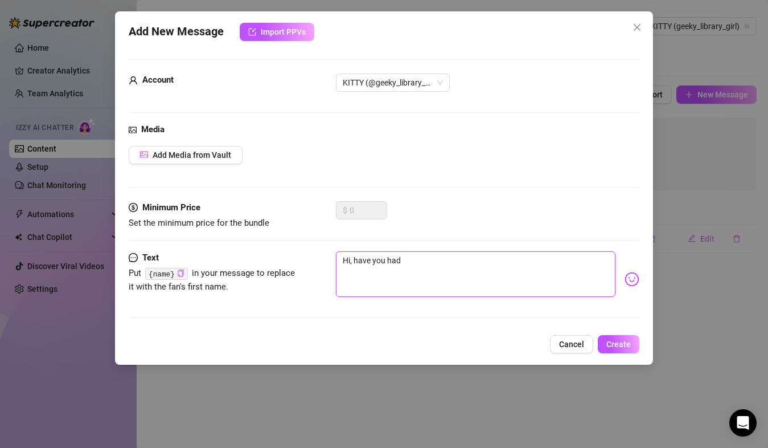
type textarea "Hi, have you had"
type textarea "Hi, have you had a"
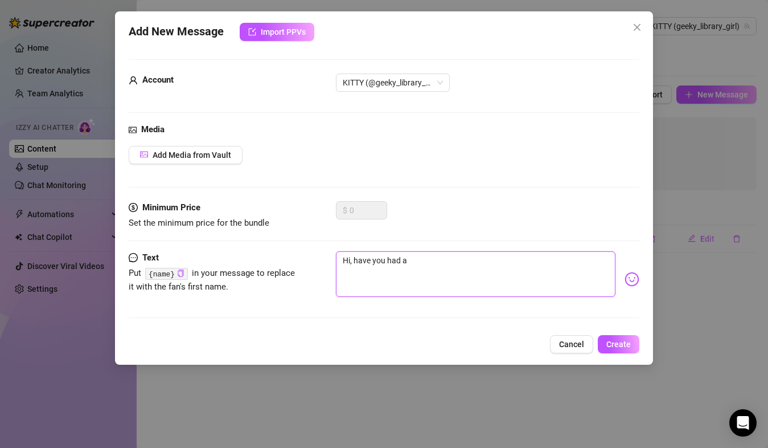
type textarea "Hi, have you had a g"
type textarea "Hi, have you had a go"
type textarea "Hi, have you had a goo"
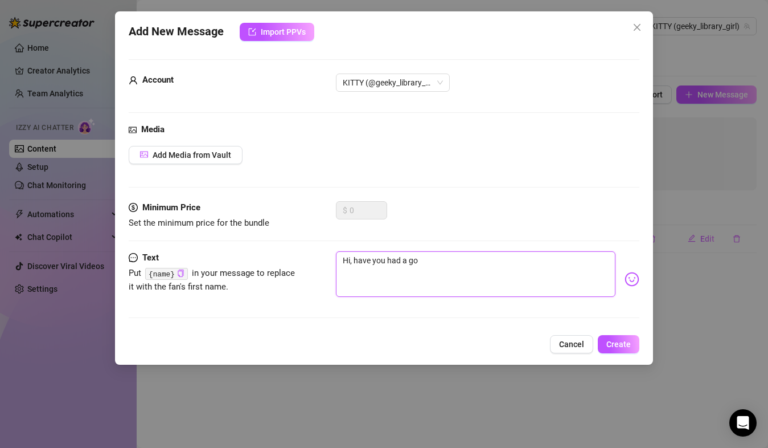
type textarea "Hi, have you had a goo"
type textarea "Hi, have you had a good"
type textarea "Hi, have you had a good d"
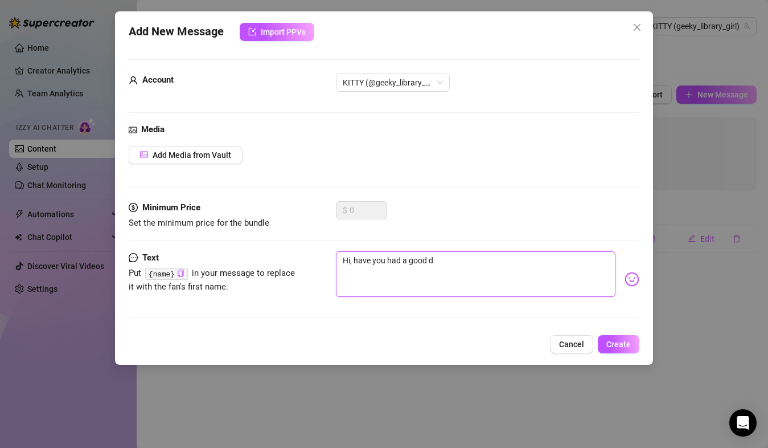
type textarea "Hi, have you had a good da"
type textarea "Hi, have you had a good day"
type textarea "Hi, have you had a good day?"
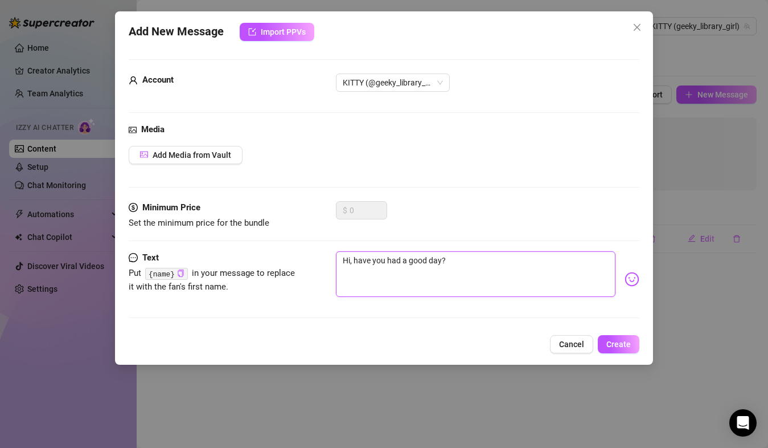
type textarea "Hi, have you had a good day?"
click at [625, 282] on img at bounding box center [632, 279] width 15 height 15
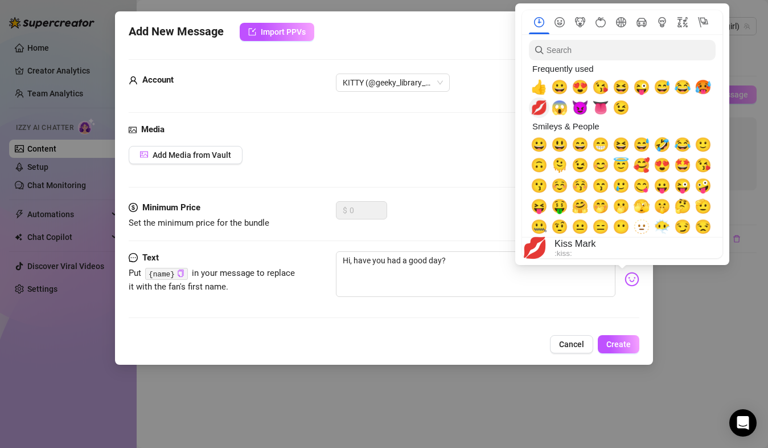
click at [539, 115] on span "💋" at bounding box center [539, 108] width 17 height 16
type textarea "Hi, have you had a good day? 💋"
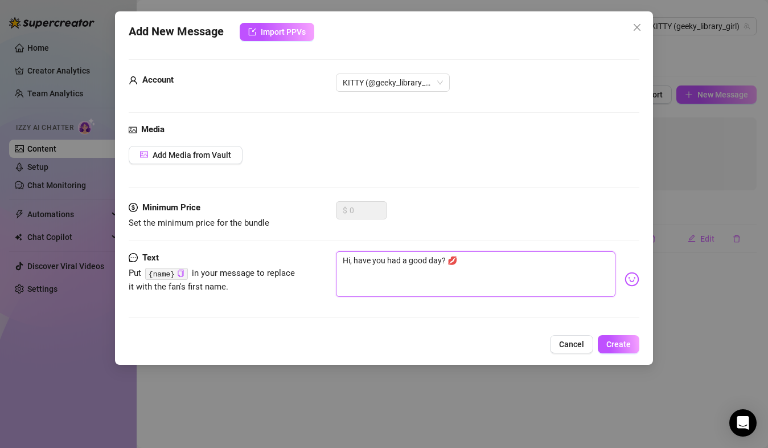
type textarea "Hi, have you had a good day? 💋"
click at [445, 179] on div "Media Add Media from Vault" at bounding box center [384, 162] width 510 height 78
drag, startPoint x: 618, startPoint y: 344, endPoint x: 457, endPoint y: 260, distance: 181.7
click at [457, 260] on div "Add New Message Import PPVs Account KITTY (@geeky_library_girl) Media Add Media…" at bounding box center [384, 187] width 538 height 353
drag, startPoint x: 457, startPoint y: 260, endPoint x: 449, endPoint y: 259, distance: 7.6
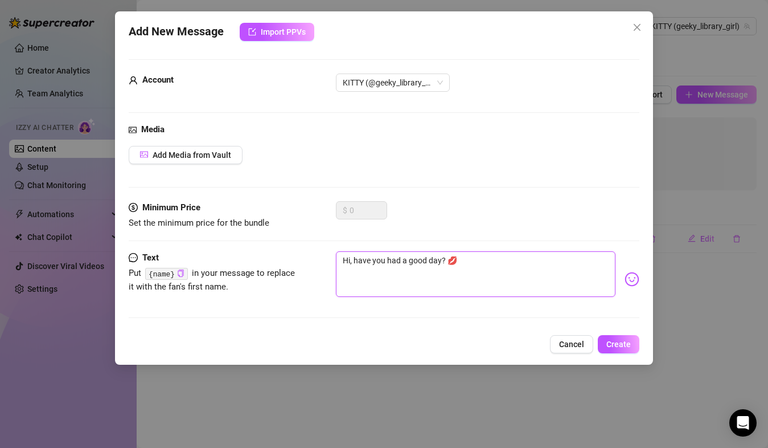
click at [449, 259] on textarea "Hi, have you had a good day? 💋" at bounding box center [475, 274] width 279 height 46
click at [617, 342] on span "Create" at bounding box center [619, 344] width 24 height 9
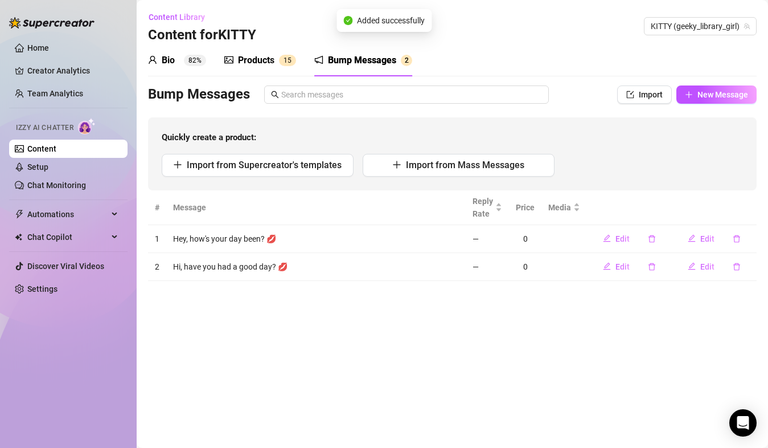
click at [717, 84] on div "Bio 82% Products 1 5 Bump Messages 2 Bio Import Bio from other creator Personal…" at bounding box center [452, 162] width 609 height 236
click at [693, 92] on icon "plus" at bounding box center [689, 95] width 8 height 8
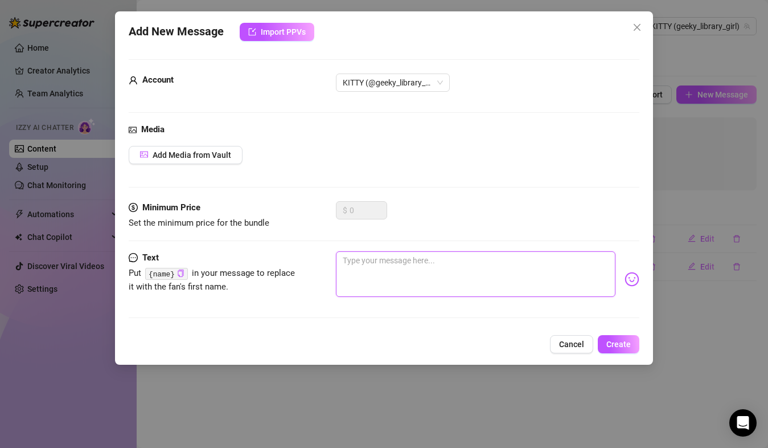
click at [376, 287] on textarea at bounding box center [475, 274] width 279 height 46
type textarea "H"
type textarea "Hi"
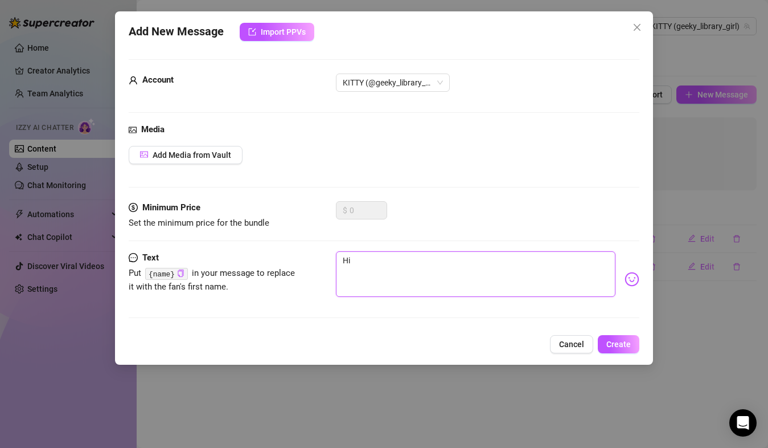
type textarea "Hi,"
type textarea "Hi, h"
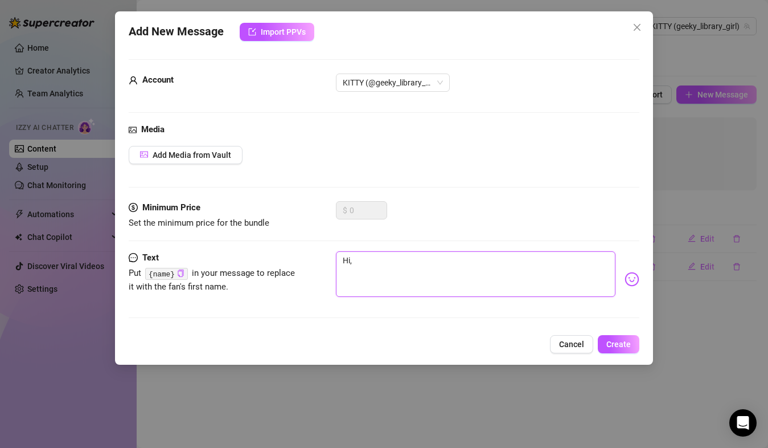
type textarea "Hi, h"
type textarea "Hi, ho"
type textarea "Hi, how"
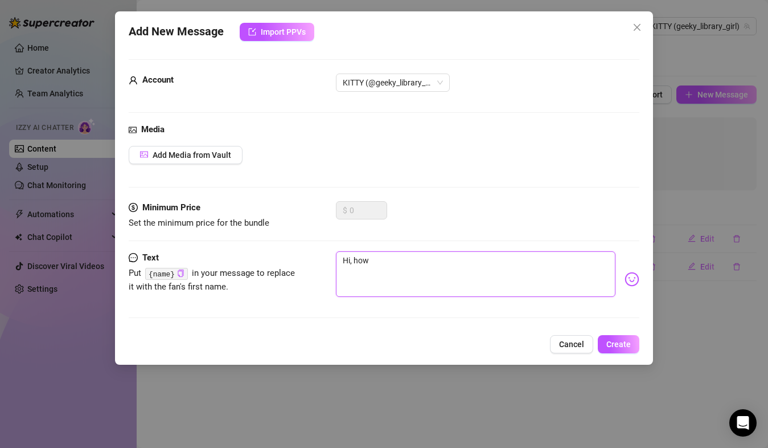
type textarea "Hi, how'"
type textarea "Hi, how's"
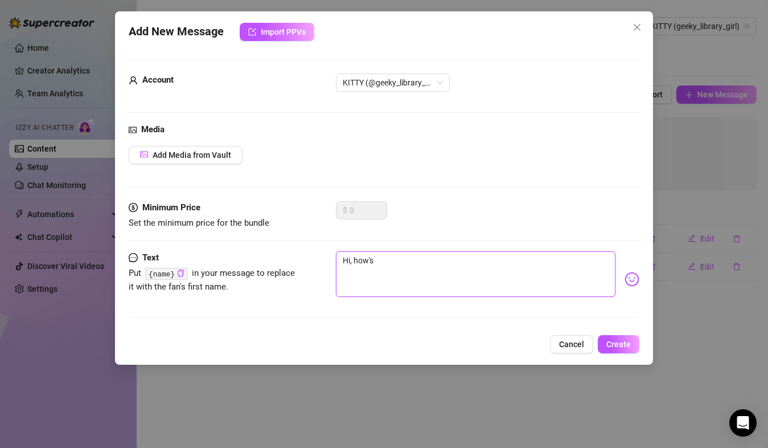
type textarea "Hi, how's"
type textarea "Hi, how's y"
type textarea "Hi, how's yo"
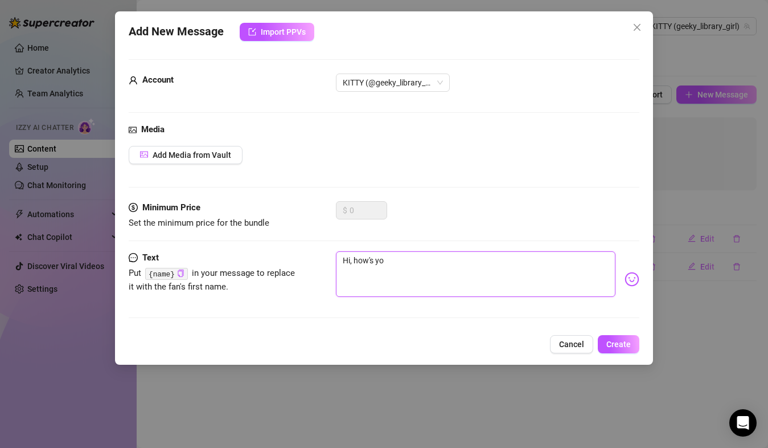
type textarea "Hi, how's you"
type textarea "Hi, how's you?"
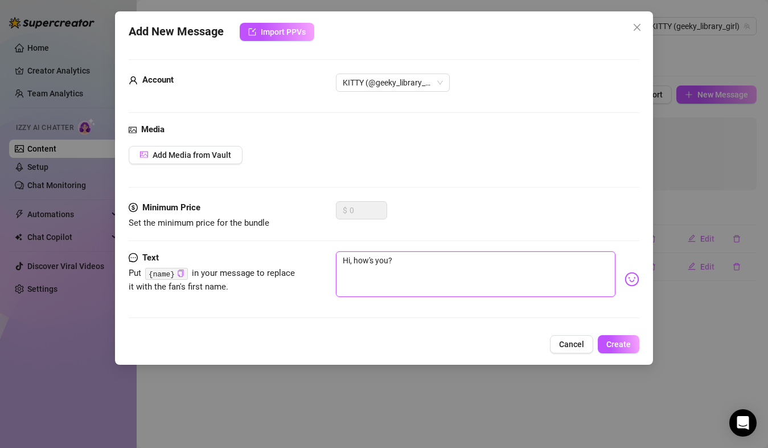
type textarea "Hi, how's you?"
paste textarea "💋"
type textarea "Hi, how's you? 💋"
click at [628, 340] on span "Create" at bounding box center [619, 344] width 24 height 9
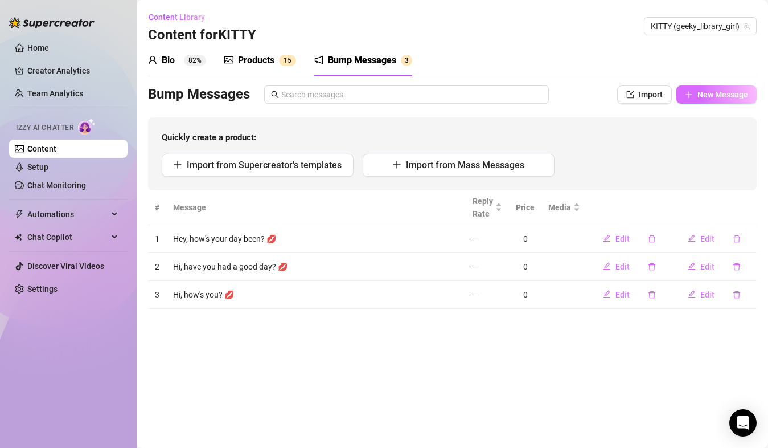
click at [705, 90] on span "New Message" at bounding box center [723, 94] width 51 height 9
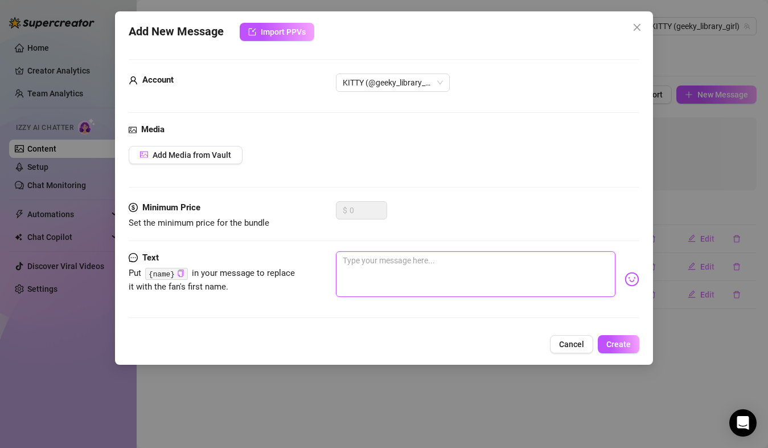
click at [380, 261] on textarea at bounding box center [475, 274] width 279 height 46
type textarea "H"
type textarea "Hi"
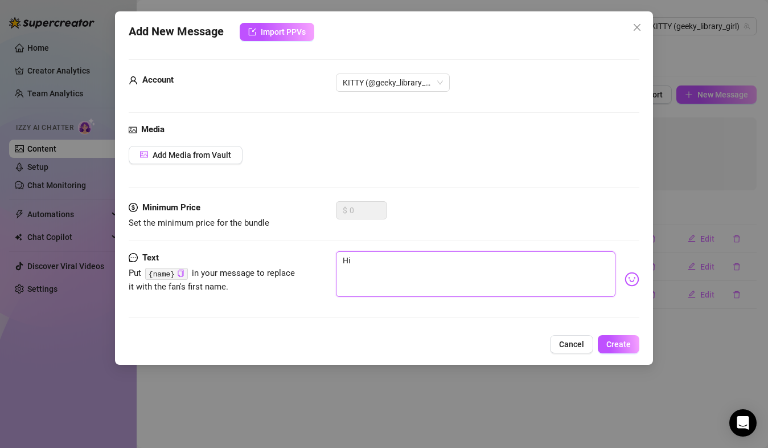
type textarea "Hi!"
type textarea "Hi! M"
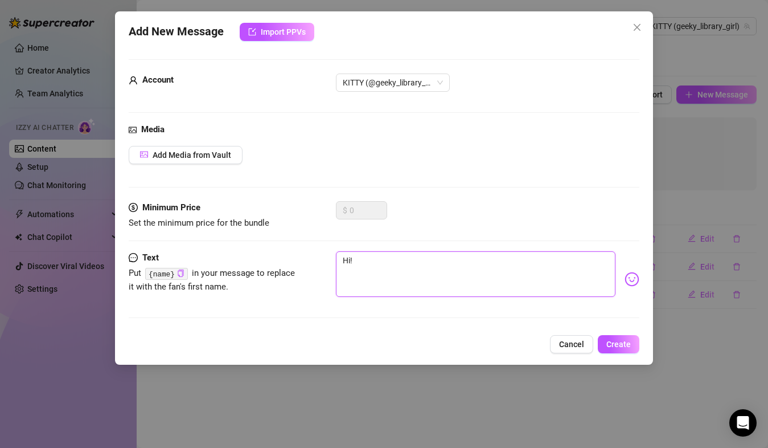
type textarea "Hi! M"
type textarea "Hi! Mi"
type textarea "Hi! Mis"
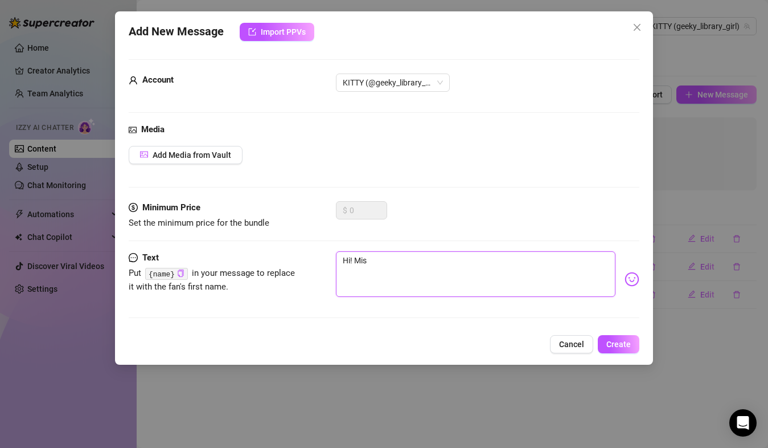
type textarea "Hi! Miss"
type textarea "Hi! Missi"
type textarea "Hi! Missin"
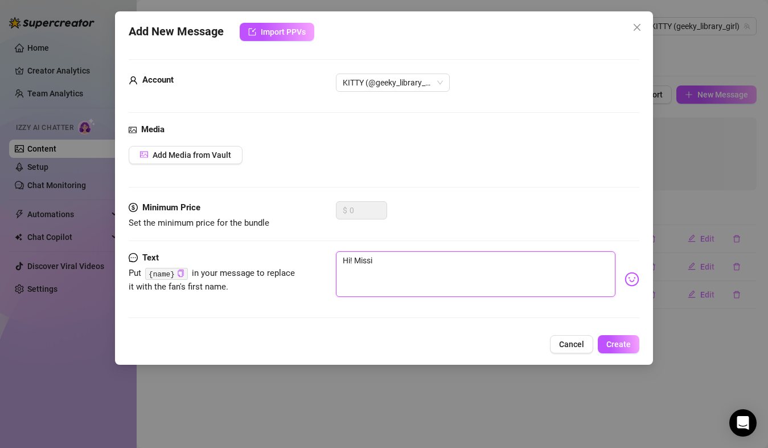
type textarea "Hi! Missin"
type textarea "Hi! Missing"
type textarea "Hi! Missing,"
paste textarea "💋"
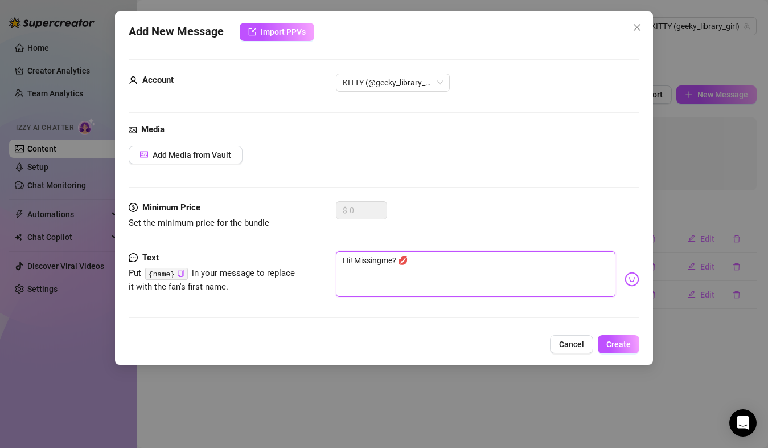
click at [379, 269] on textarea "Hi! Missingme? 💋" at bounding box center [475, 274] width 279 height 46
click at [430, 255] on textarea "Hi! Missing me? 💋" at bounding box center [475, 274] width 279 height 46
click at [625, 281] on img at bounding box center [632, 279] width 15 height 15
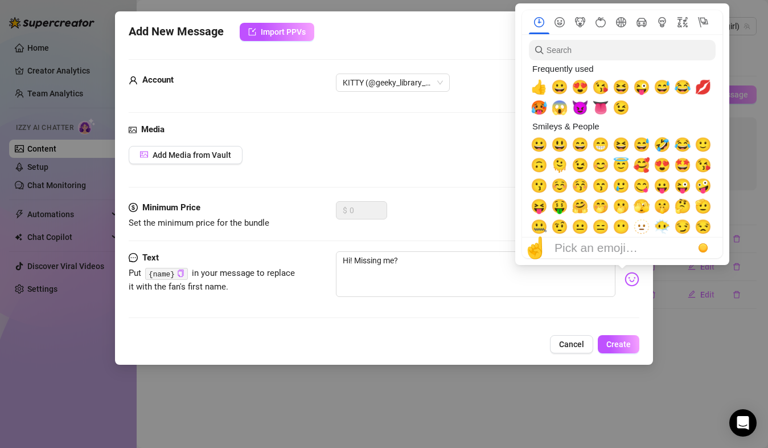
click at [644, 87] on span "😜" at bounding box center [641, 87] width 17 height 16
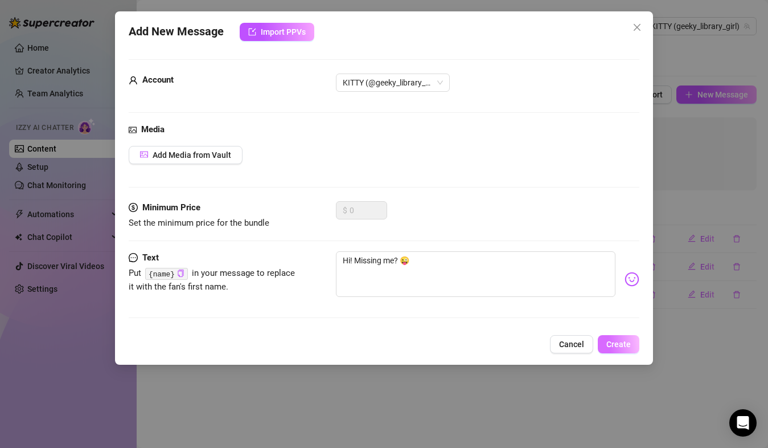
click at [628, 342] on span "Create" at bounding box center [619, 344] width 24 height 9
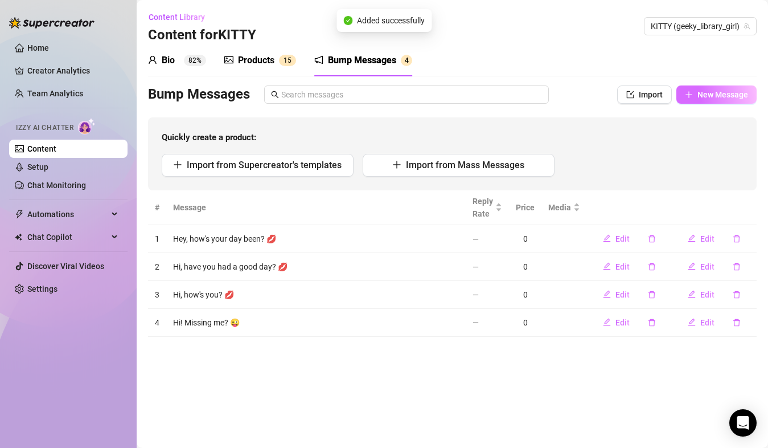
click at [712, 91] on span "New Message" at bounding box center [723, 94] width 51 height 9
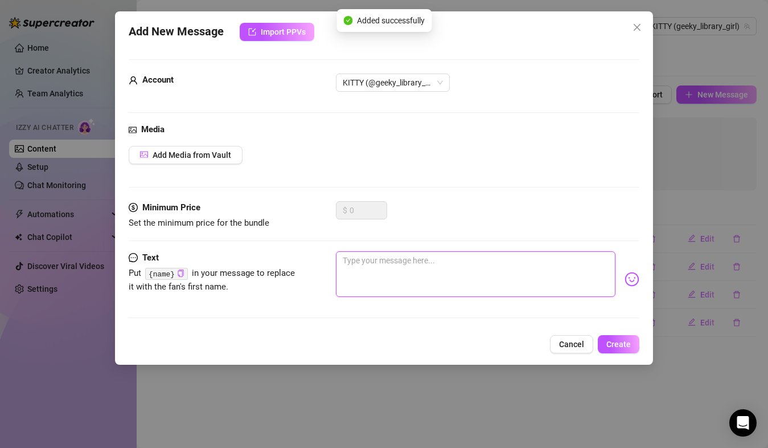
click at [404, 288] on textarea at bounding box center [475, 274] width 279 height 46
paste textarea "💋"
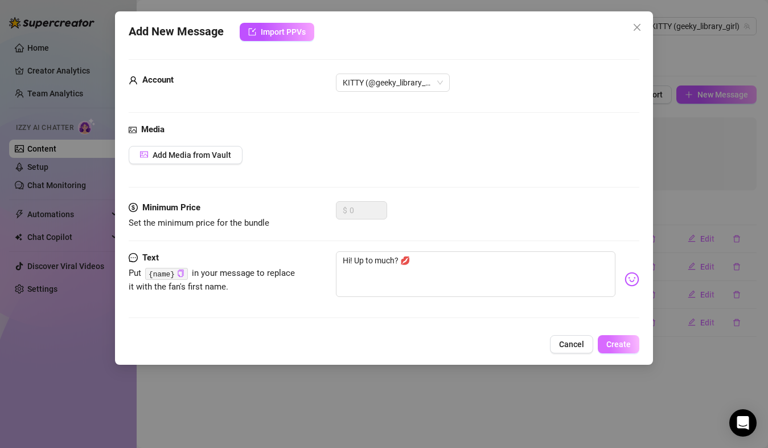
click at [629, 345] on span "Create" at bounding box center [619, 344] width 24 height 9
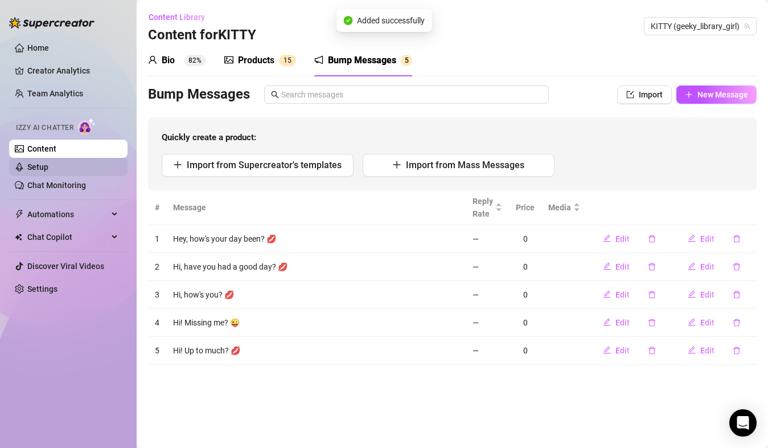
click at [48, 167] on link "Setup" at bounding box center [37, 166] width 21 height 9
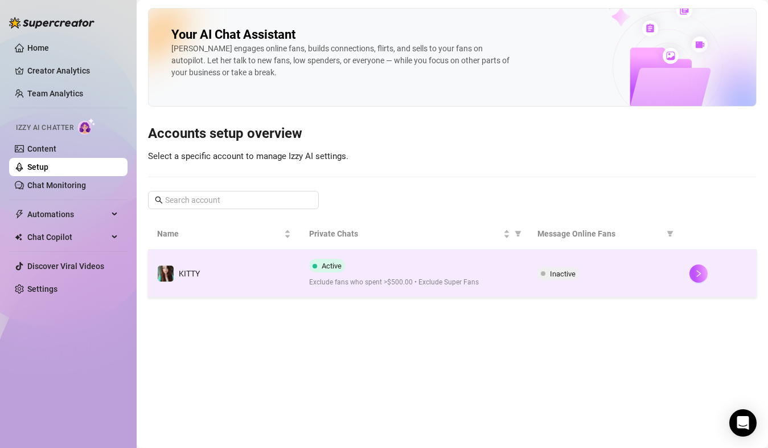
click at [576, 274] on span "Inactive" at bounding box center [563, 273] width 26 height 9
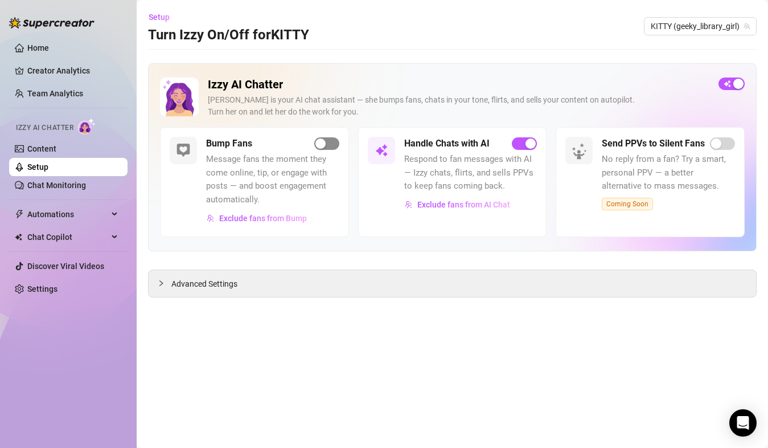
click at [326, 142] on button "button" at bounding box center [326, 143] width 25 height 13
click at [272, 221] on span "Exclude fans from Bump" at bounding box center [263, 218] width 88 height 9
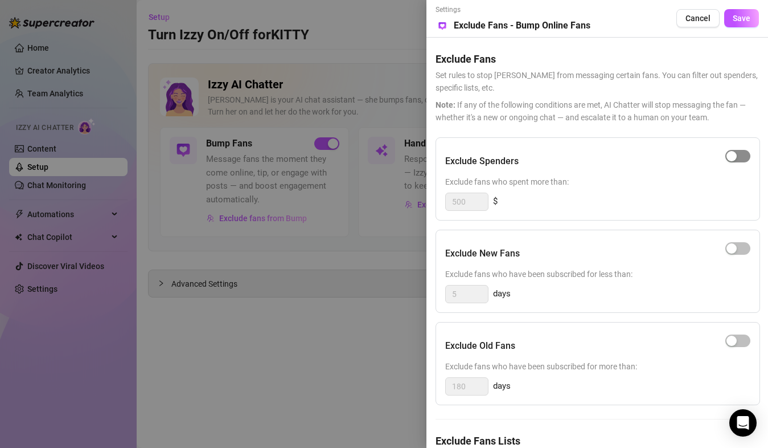
click at [737, 159] on button "button" at bounding box center [738, 156] width 25 height 13
click at [737, 159] on span "button" at bounding box center [738, 156] width 25 height 13
click at [741, 25] on button "Save" at bounding box center [742, 18] width 35 height 18
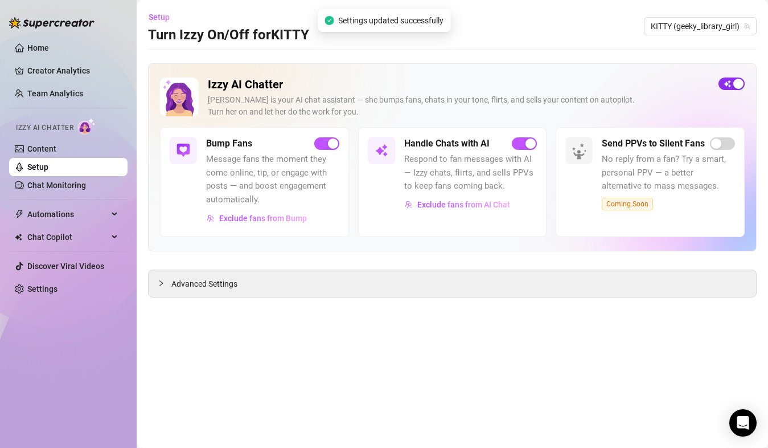
click at [733, 83] on button "button" at bounding box center [732, 83] width 26 height 13
click at [730, 87] on span "button" at bounding box center [732, 83] width 26 height 13
